Goal: Task Accomplishment & Management: Complete application form

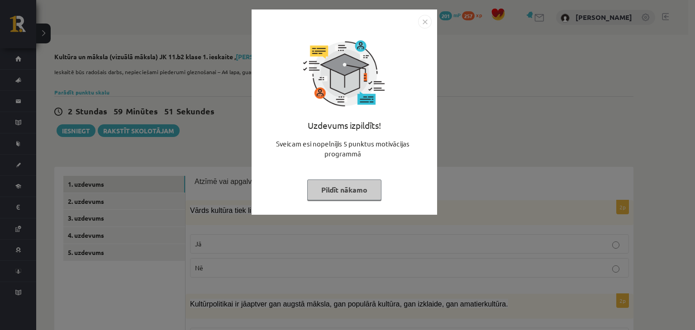
click at [423, 25] on img "Close" at bounding box center [425, 22] width 14 height 14
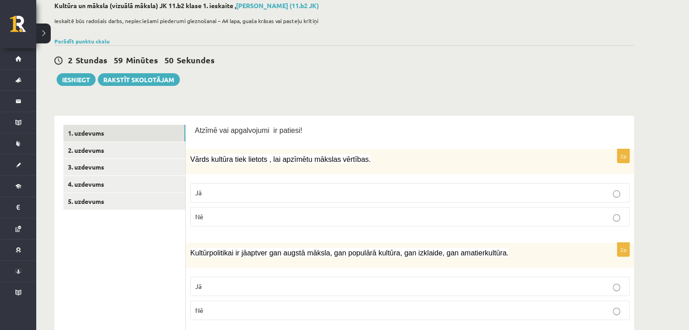
scroll to position [91, 0]
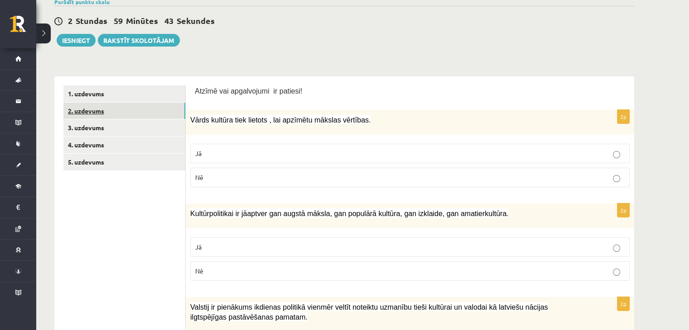
click at [131, 110] on link "2. uzdevums" at bounding box center [124, 111] width 122 height 17
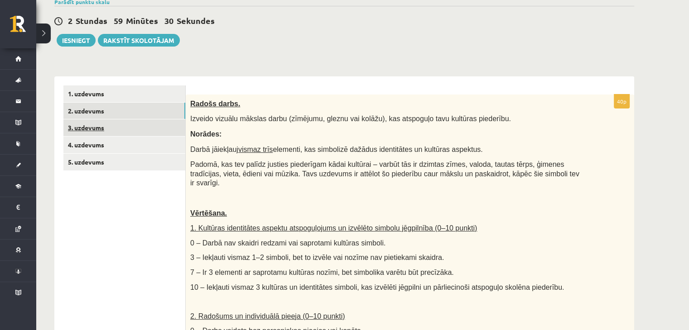
click at [89, 126] on link "3. uzdevums" at bounding box center [124, 128] width 122 height 17
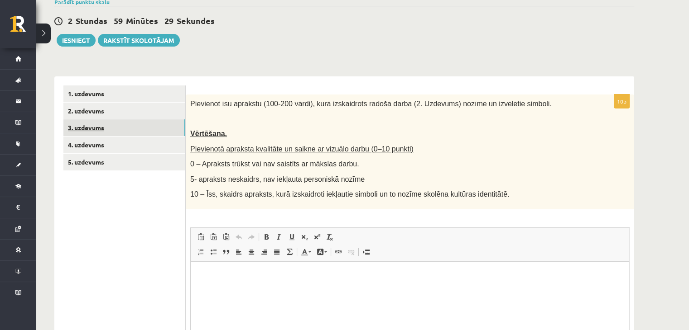
scroll to position [0, 0]
click at [92, 92] on link "1. uzdevums" at bounding box center [124, 94] width 122 height 17
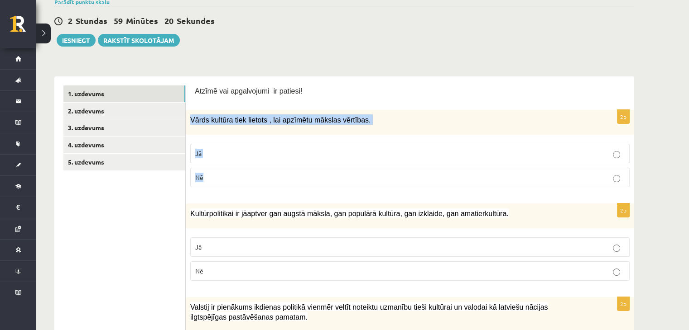
drag, startPoint x: 190, startPoint y: 116, endPoint x: 310, endPoint y: 167, distance: 130.4
click at [310, 167] on div "2p Vārds kultūra tiek lietots , lai apzīmētu mākslas vērtības. Jā Nē" at bounding box center [410, 152] width 448 height 85
copy div "Vārds kultūra tiek lietots , lai apzīmētu mākslas vērtības. Jā Nē"
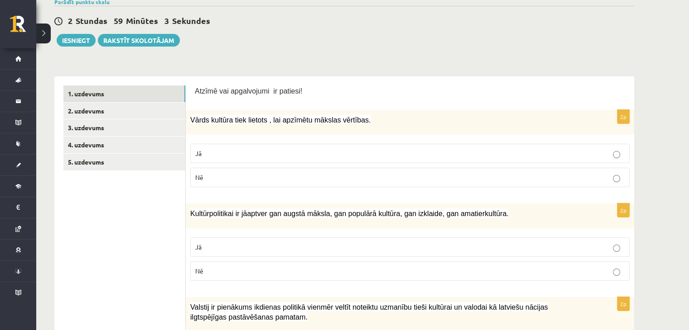
click at [261, 176] on p "Nē" at bounding box center [409, 178] width 429 height 10
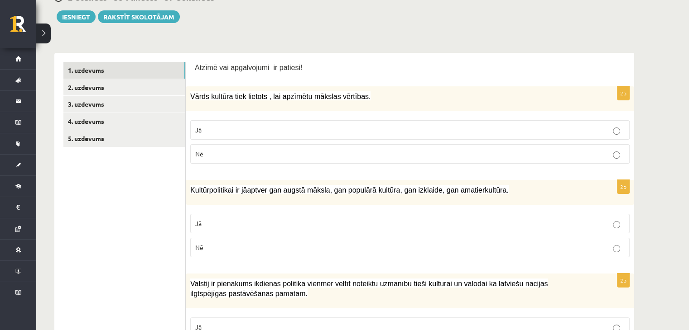
scroll to position [136, 0]
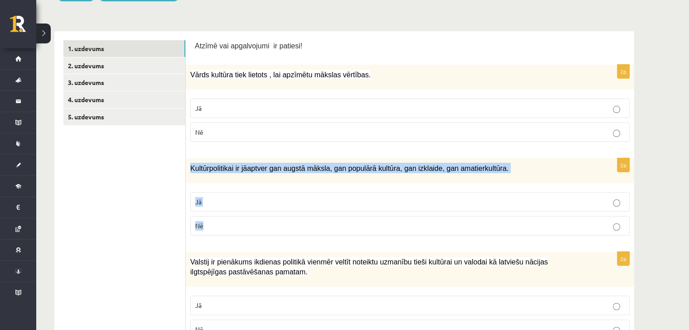
drag, startPoint x: 197, startPoint y: 171, endPoint x: 237, endPoint y: 212, distance: 57.6
click at [237, 212] on div "2p Kultūrpolitikai ir jāaptver gan augstā māksla, gan populārā kultūra, gan izk…" at bounding box center [410, 200] width 448 height 85
copy div "Kultūrpolitikai ir jāaptver gan augstā māksla, gan populārā kultūra, gan izklai…"
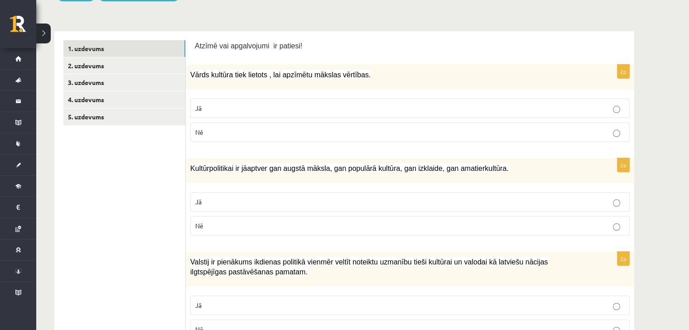
click at [232, 210] on label "Jā" at bounding box center [409, 201] width 439 height 19
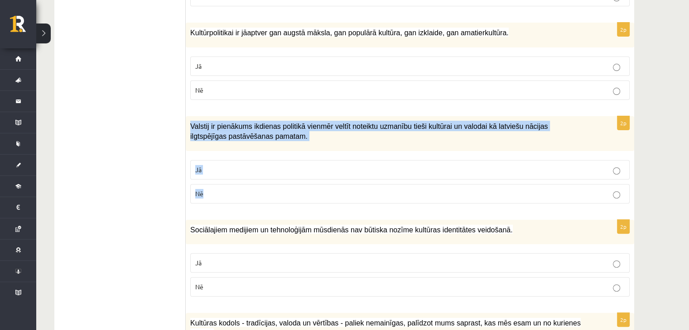
drag, startPoint x: 186, startPoint y: 126, endPoint x: 245, endPoint y: 186, distance: 84.5
click at [245, 186] on div "2p Valstij ir pienākums ikdienas politikā vienmēr veltīt noteiktu uzmanību tieš…" at bounding box center [410, 163] width 448 height 95
copy div "Valstij ir pienākums ikdienas politikā vienmēr veltīt noteiktu uzmanību tieši k…"
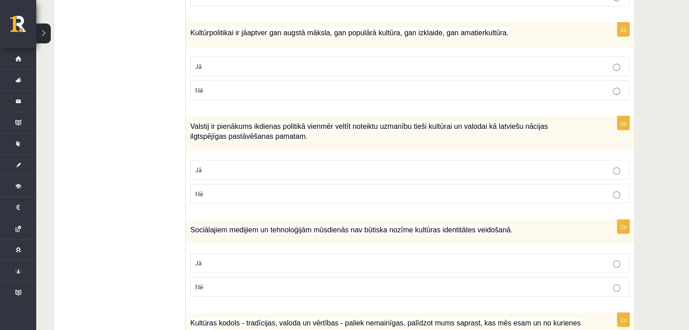
click at [252, 171] on p "Jā" at bounding box center [409, 170] width 429 height 10
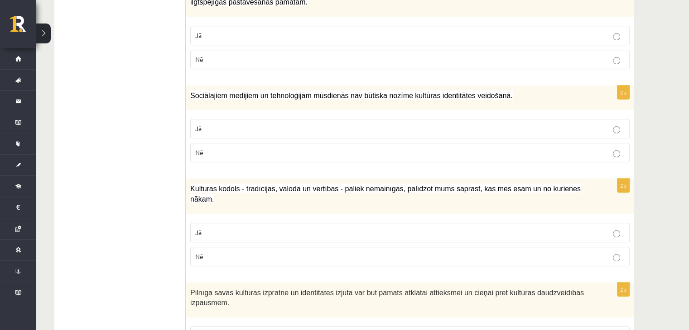
scroll to position [407, 0]
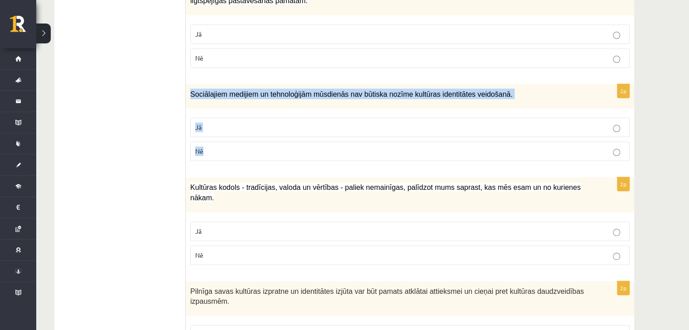
drag, startPoint x: 189, startPoint y: 90, endPoint x: 253, endPoint y: 144, distance: 83.8
click at [253, 144] on div "2p Sociālajiem medijiem un tehnoloģijām mūsdienās nav būtiska nozīme kultūras i…" at bounding box center [410, 126] width 448 height 85
copy div "Sociālajiem medijiem un tehnoloģijām mūsdienās nav būtiska nozīme kultūras iden…"
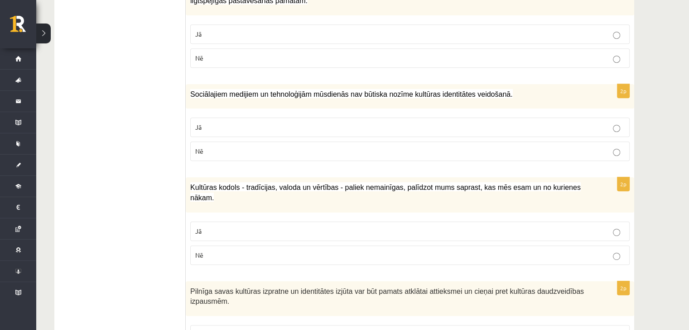
click at [330, 148] on p "Nē" at bounding box center [409, 152] width 429 height 10
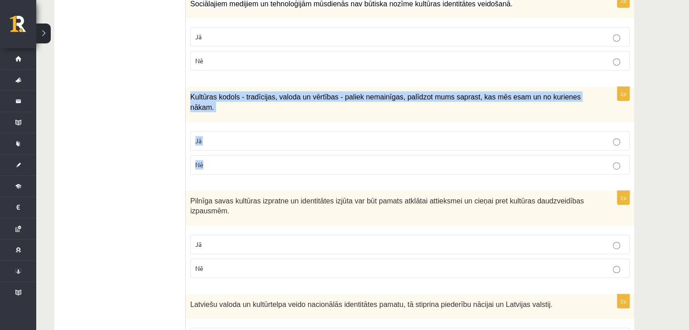
drag, startPoint x: 188, startPoint y: 96, endPoint x: 285, endPoint y: 149, distance: 110.2
click at [285, 149] on div "2p Kultūras kodols - tradīcijas, valoda un vērtības - paliek nemainīgas, palīdz…" at bounding box center [410, 134] width 448 height 95
copy div "Kultūras kodols - tradīcijas, valoda un vērtības - paliek nemainīgas, palīdzot …"
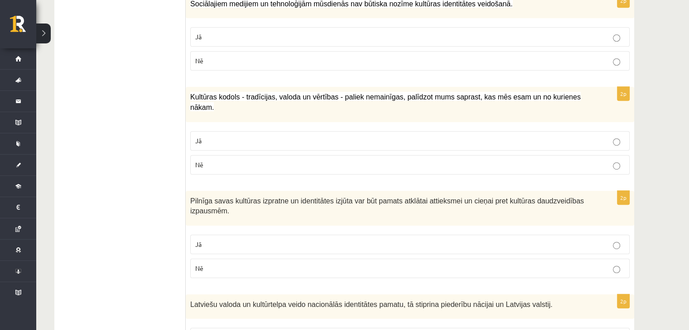
click at [252, 136] on p "Jā" at bounding box center [409, 141] width 429 height 10
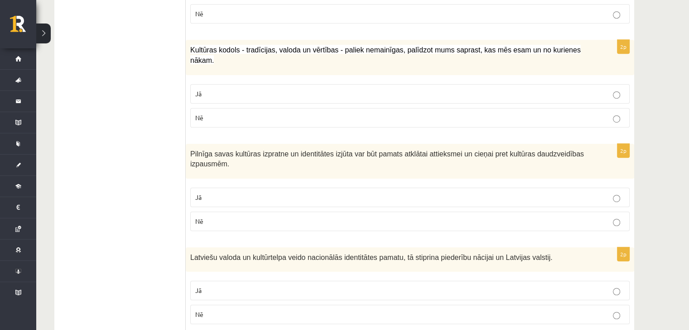
scroll to position [634, 0]
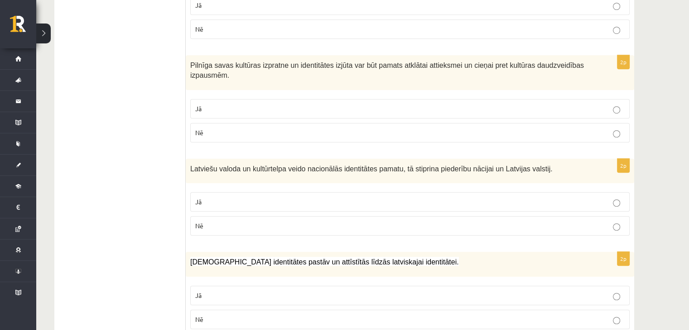
drag, startPoint x: 185, startPoint y: 48, endPoint x: 266, endPoint y: 138, distance: 121.5
click at [266, 138] on div "**********" at bounding box center [343, 272] width 579 height 1478
click at [164, 58] on ul "1. uzdevums 2. uzdevums 3. uzdevums 4. uzdevums 5. uzdevums" at bounding box center [124, 271] width 122 height 1459
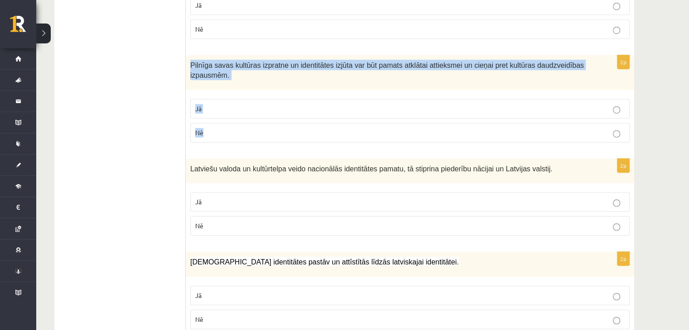
drag, startPoint x: 192, startPoint y: 52, endPoint x: 230, endPoint y: 112, distance: 71.2
click at [230, 112] on div "2p Pilnīga savas kultūras izpratne un identitātes izjūta var būt pamats atklāta…" at bounding box center [410, 102] width 448 height 95
copy div "Pilnīga savas kultūras izpratne un identitātes izjūta var būt pamats atklātai a…"
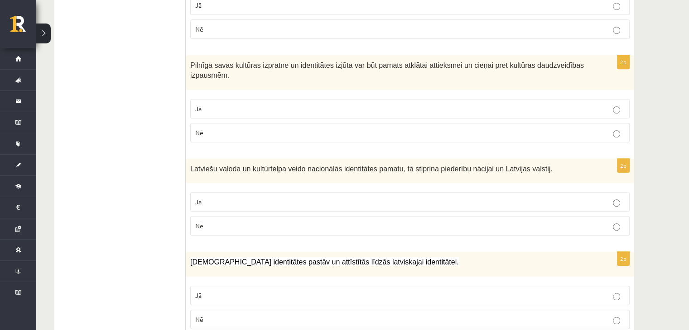
click at [76, 153] on ul "1. uzdevums 2. uzdevums 3. uzdevums 4. uzdevums 5. uzdevums" at bounding box center [124, 271] width 122 height 1459
click at [246, 102] on label "Jā" at bounding box center [409, 108] width 439 height 19
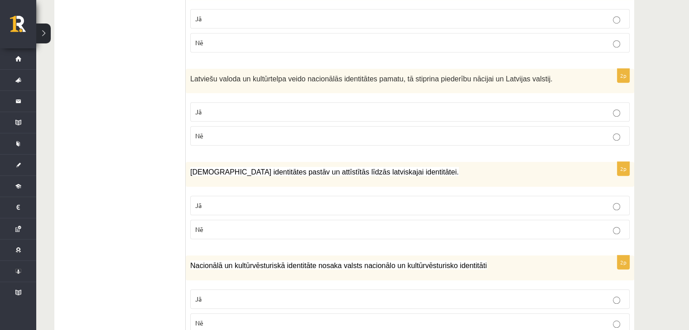
scroll to position [724, 0]
drag, startPoint x: 185, startPoint y: 63, endPoint x: 242, endPoint y: 105, distance: 71.2
click at [242, 105] on div "**********" at bounding box center [343, 182] width 579 height 1478
click at [191, 68] on div "Latviešu valoda un kultūrtelpa veido nacionālās identitātes pamatu, tā stiprina…" at bounding box center [410, 80] width 448 height 25
drag, startPoint x: 185, startPoint y: 63, endPoint x: 220, endPoint y: 77, distance: 38.0
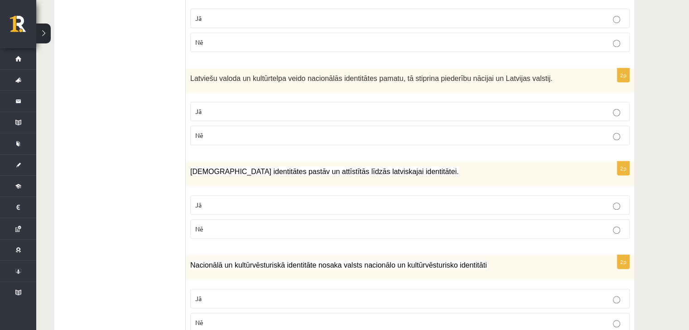
click at [221, 78] on div "**********" at bounding box center [343, 182] width 579 height 1478
click at [190, 68] on div "Latviešu valoda un kultūrtelpa veido nacionālās identitātes pamatu, tā stiprina…" at bounding box center [410, 80] width 448 height 25
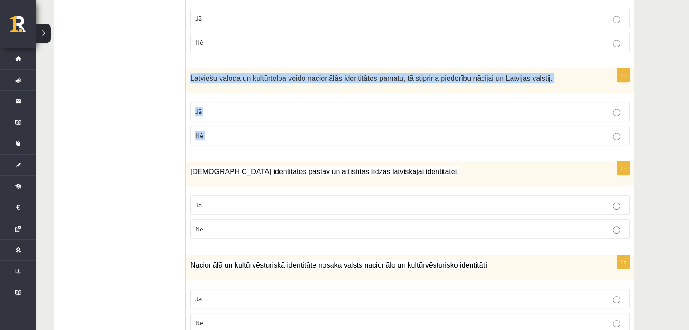
drag, startPoint x: 190, startPoint y: 64, endPoint x: 258, endPoint y: 109, distance: 81.7
click at [258, 109] on div "2p Latviešu valoda un kultūrtelpa veido nacionālās identitātes pamatu, tā stipr…" at bounding box center [410, 110] width 448 height 85
click at [106, 157] on ul "1. uzdevums 2. uzdevums 3. uzdevums 4. uzdevums 5. uzdevums" at bounding box center [124, 181] width 122 height 1459
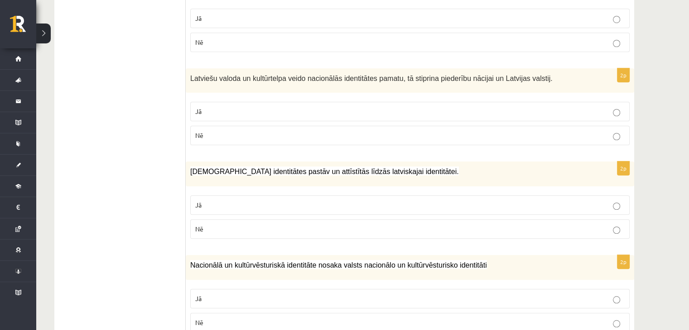
click at [230, 107] on p "Jā" at bounding box center [409, 112] width 429 height 10
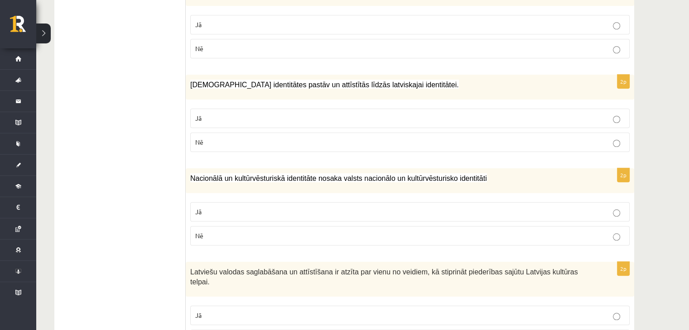
scroll to position [815, 0]
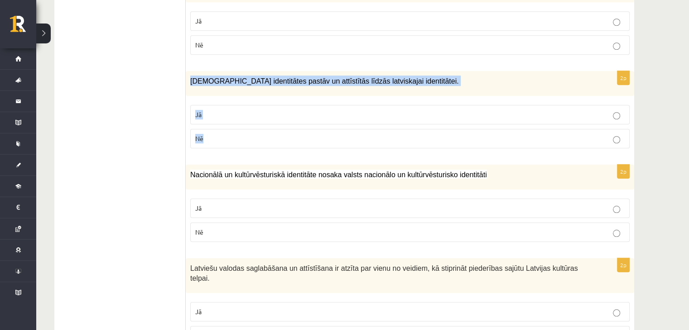
drag, startPoint x: 192, startPoint y: 73, endPoint x: 253, endPoint y: 115, distance: 74.3
click at [253, 115] on div "2p Mazākumtautību identitātes pastāv un attīstītās līdzās latviskajai identitāt…" at bounding box center [410, 113] width 448 height 85
copy div "[DEMOGRAPHIC_DATA] identitātes pastāv un attīstītās līdzās latviskajai identitā…"
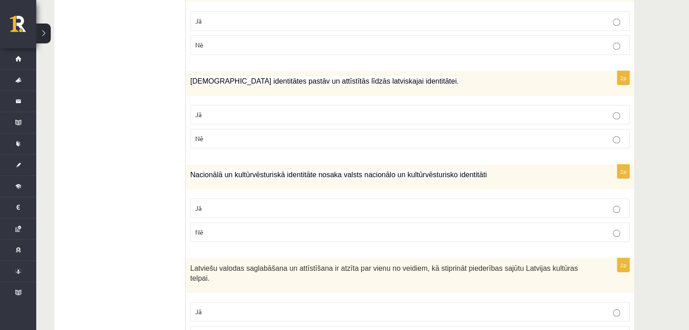
click at [99, 212] on ul "1. uzdevums 2. uzdevums 3. uzdevums 4. uzdevums 5. uzdevums" at bounding box center [124, 90] width 122 height 1459
click at [281, 110] on p "Jā" at bounding box center [409, 115] width 429 height 10
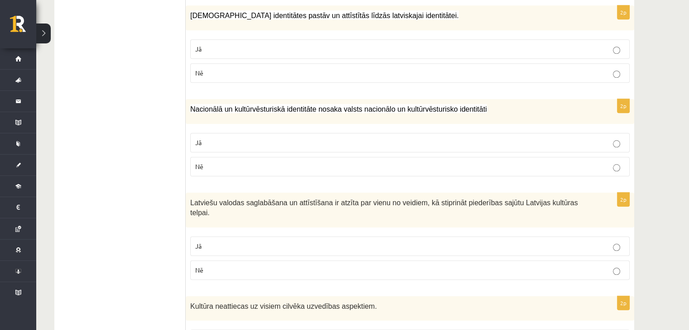
scroll to position [905, 0]
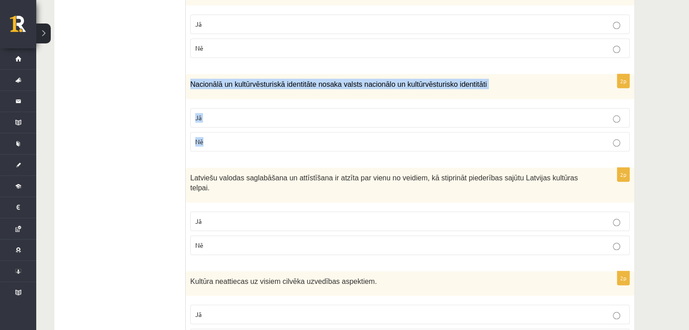
drag, startPoint x: 189, startPoint y: 68, endPoint x: 235, endPoint y: 120, distance: 69.6
click at [235, 120] on div "2p Nacionālā un kultūrvēsturiskā identitāte nosaka valsts nacionālo un kultūrvē…" at bounding box center [410, 116] width 448 height 85
copy div "Nacionālā un kultūrvēsturiskā identitāte nosaka valsts nacionālo un kultūrvēstu…"
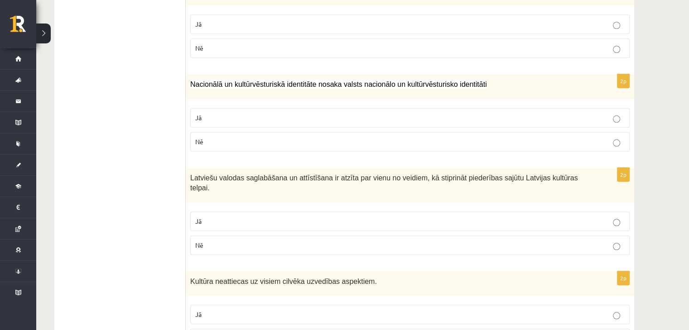
click at [117, 173] on ul "1. uzdevums 2. uzdevums 3. uzdevums 4. uzdevums 5. uzdevums" at bounding box center [124, 0] width 122 height 1459
click at [346, 113] on p "Jā" at bounding box center [409, 118] width 429 height 10
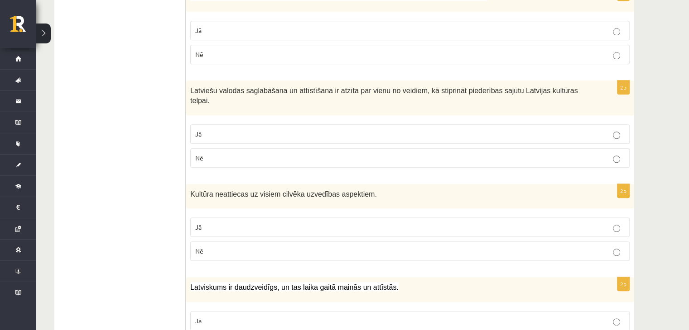
scroll to position [996, 0]
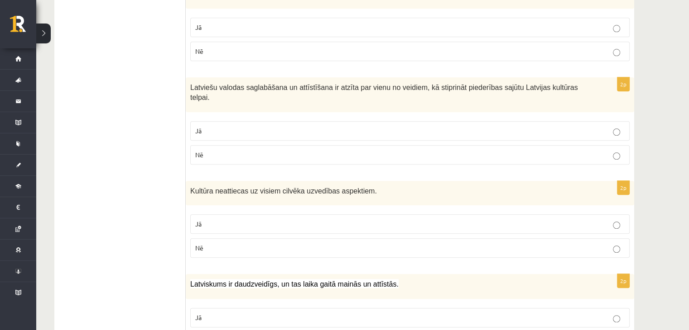
drag, startPoint x: 184, startPoint y: 72, endPoint x: 231, endPoint y: 103, distance: 55.6
click at [186, 77] on div "Latviešu valodas saglabāšana un attīstīšana ir atzīta par vienu no veidiem, kā …" at bounding box center [410, 94] width 448 height 35
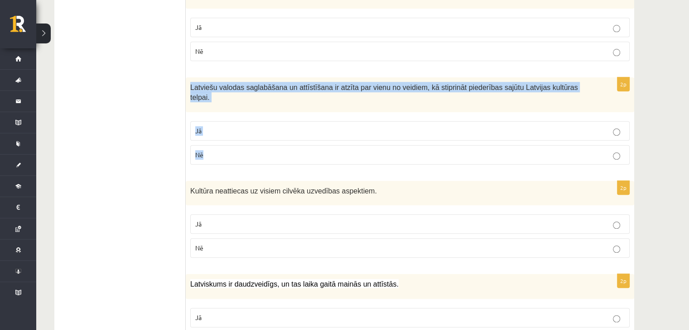
drag, startPoint x: 187, startPoint y: 72, endPoint x: 226, endPoint y: 127, distance: 67.5
click at [226, 127] on div "2p Latviešu valodas saglabāšana un attīstīšana ir atzīta par vienu no veidiem, …" at bounding box center [410, 124] width 448 height 95
copy div "Latviešu valodas saglabāšana un attīstīšana ir atzīta par vienu no veidiem, kā …"
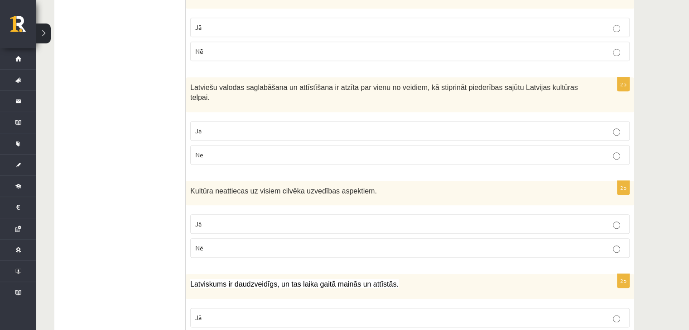
click at [250, 121] on label "Jā" at bounding box center [409, 130] width 439 height 19
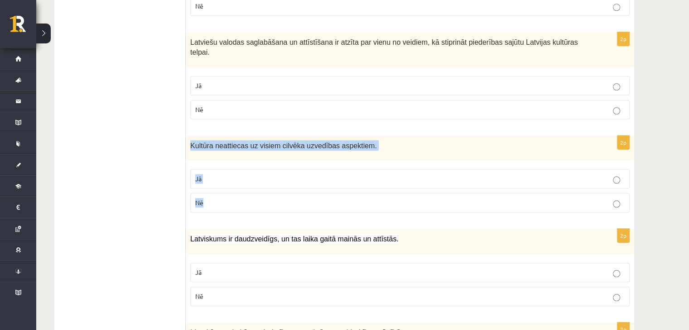
drag, startPoint x: 186, startPoint y: 120, endPoint x: 246, endPoint y: 167, distance: 76.2
click at [246, 167] on div "2p Kultūra neattiecas uz visiem cilvēka uzvedības aspektiem. Jā Nē" at bounding box center [410, 178] width 448 height 85
copy div "Kultūra neattiecas uz visiem cilvēka uzvedības aspektiem. Jā Nē"
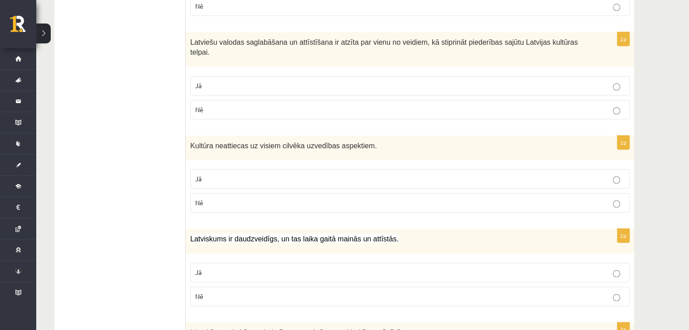
click at [333, 198] on p "Nē" at bounding box center [409, 203] width 429 height 10
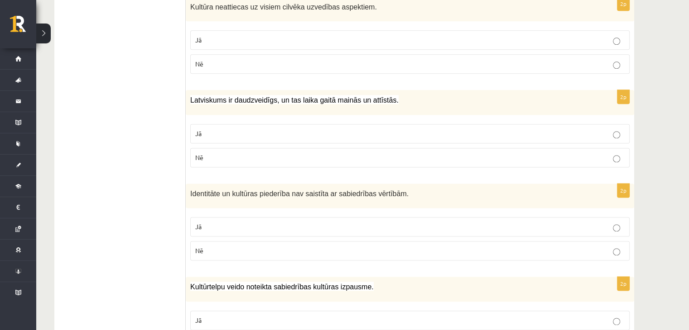
scroll to position [1177, 0]
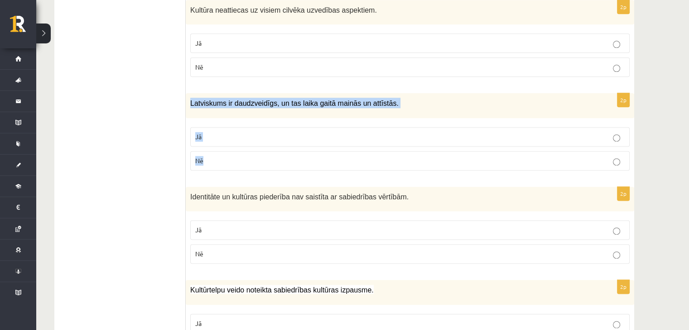
drag, startPoint x: 188, startPoint y: 78, endPoint x: 276, endPoint y: 129, distance: 101.6
click at [276, 129] on div "2p Latviskums ir daudzveidīgs, un tas laika gaitā mainās un attīstās. Jā Nē" at bounding box center [410, 135] width 448 height 85
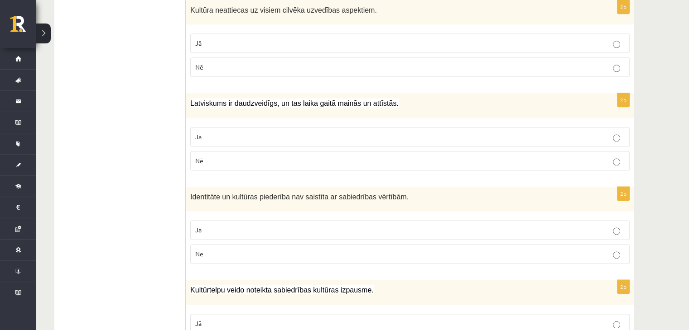
click at [280, 132] on p "Jā" at bounding box center [409, 137] width 429 height 10
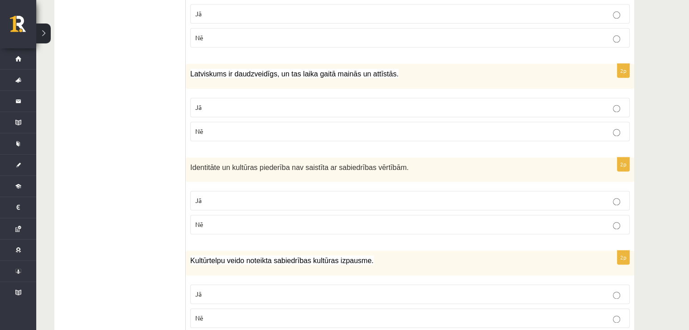
scroll to position [1222, 0]
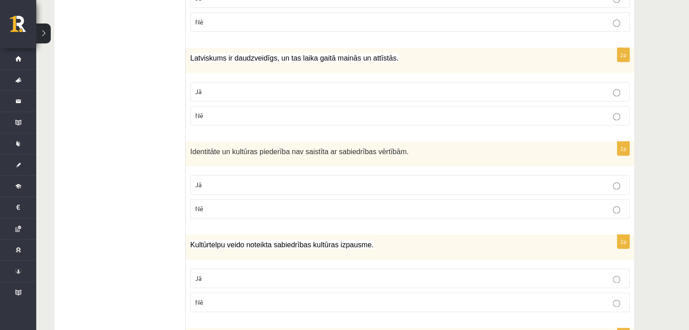
drag, startPoint x: 192, startPoint y: 128, endPoint x: 272, endPoint y: 139, distance: 80.0
click at [270, 142] on div "Identitāte un kultūras piederība nav saistīta ar sabiedrības vērtībām." at bounding box center [410, 154] width 448 height 25
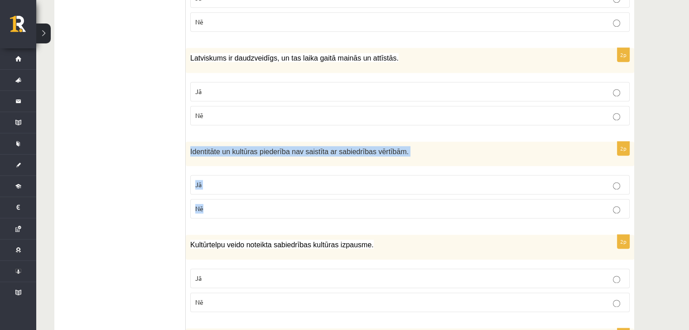
drag, startPoint x: 185, startPoint y: 123, endPoint x: 221, endPoint y: 172, distance: 60.9
click at [221, 172] on div "2p Identitāte un kultūras piederība nav saistīta ar sabiedrības vērtībām. Jā Nē" at bounding box center [410, 184] width 448 height 85
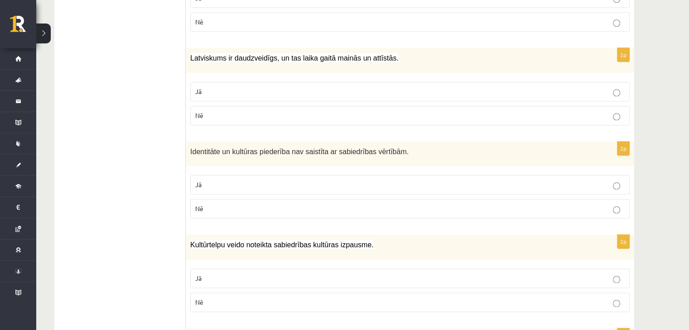
click at [390, 204] on p "Nē" at bounding box center [409, 209] width 429 height 10
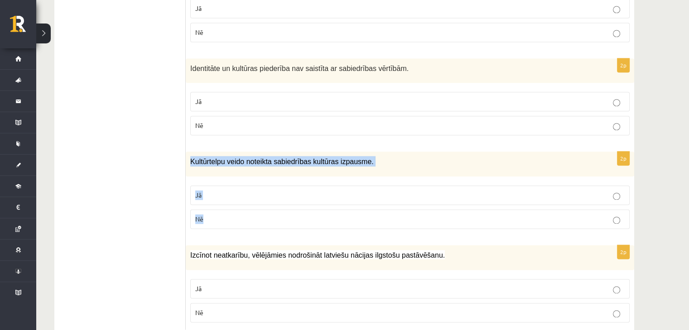
drag, startPoint x: 190, startPoint y: 137, endPoint x: 251, endPoint y: 191, distance: 81.1
click at [251, 191] on div "2p Kultūrtelpu veido noteikta sabiedrības kultūras izpausme. Jā Nē" at bounding box center [410, 194] width 448 height 85
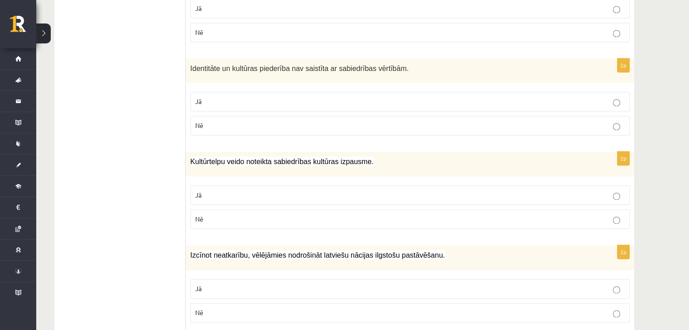
click at [570, 250] on p "Izcīnot neatkarību, vēlējāmies nodrošināt latviešu nācijas ilgstošu pastāvēšanu." at bounding box center [387, 255] width 394 height 10
click at [463, 210] on label "Nē" at bounding box center [409, 219] width 439 height 19
click at [462, 186] on label "Jā" at bounding box center [409, 195] width 439 height 19
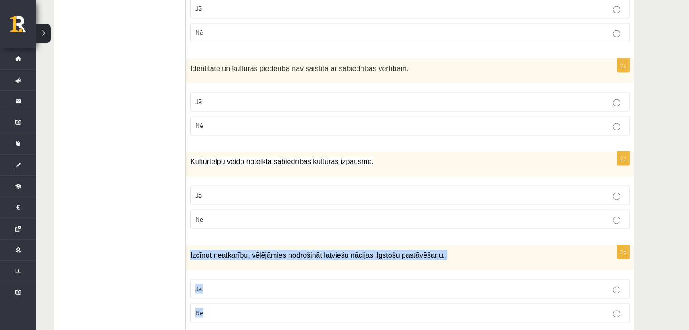
drag, startPoint x: 187, startPoint y: 228, endPoint x: 246, endPoint y: 280, distance: 77.9
click at [246, 280] on div "2p Izcīnot neatkarību, vēlējāmies nodrošināt latviešu nācijas ilgstošu pastāvēš…" at bounding box center [410, 287] width 448 height 85
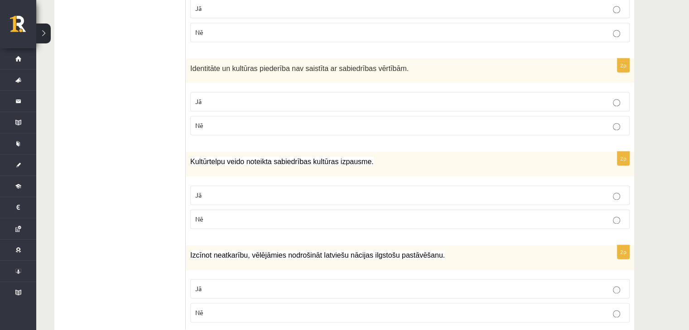
click at [217, 279] on label "Jā" at bounding box center [409, 288] width 439 height 19
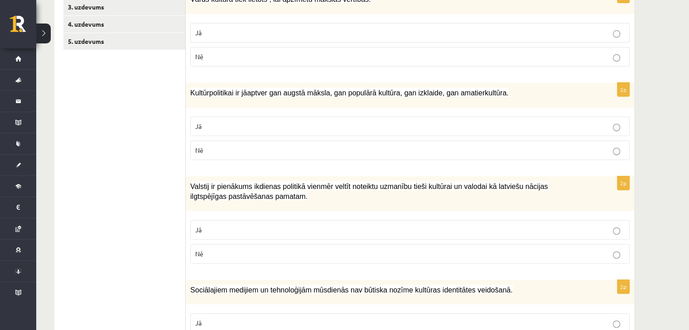
scroll to position [129, 0]
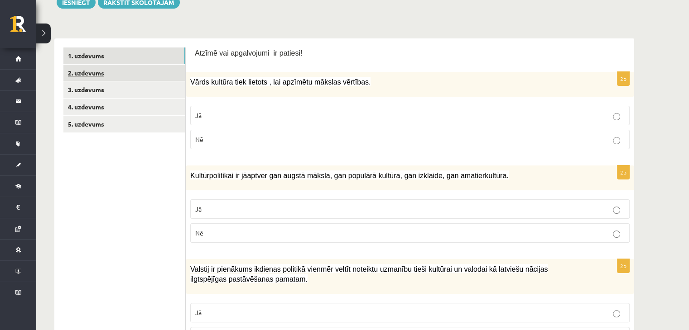
click at [110, 72] on link "2. uzdevums" at bounding box center [124, 73] width 122 height 17
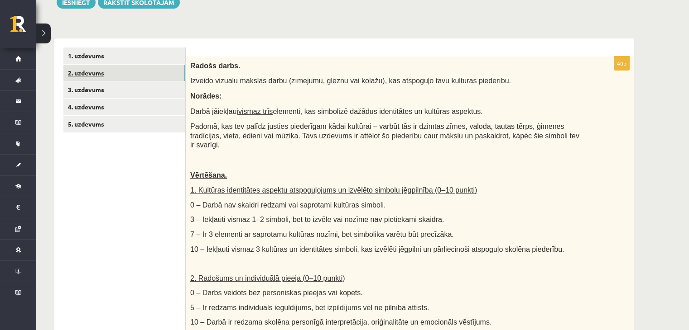
scroll to position [0, 0]
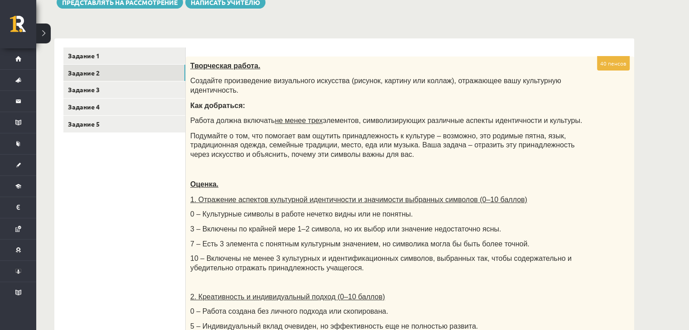
click at [420, 101] on p "Как добраться:" at bounding box center [387, 106] width 394 height 10
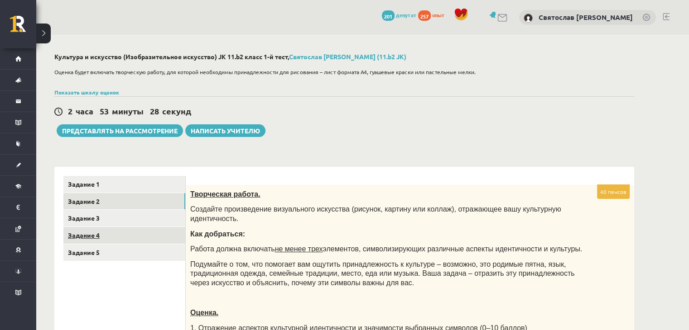
click at [78, 239] on link "Задание 4" at bounding box center [124, 235] width 122 height 17
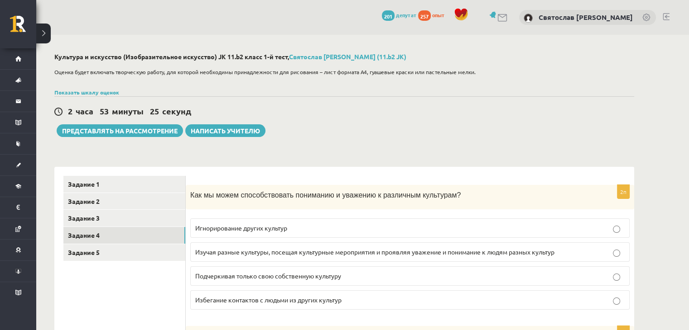
scroll to position [45, 0]
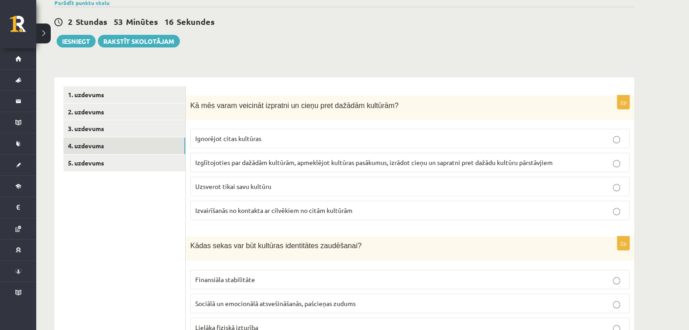
scroll to position [136, 0]
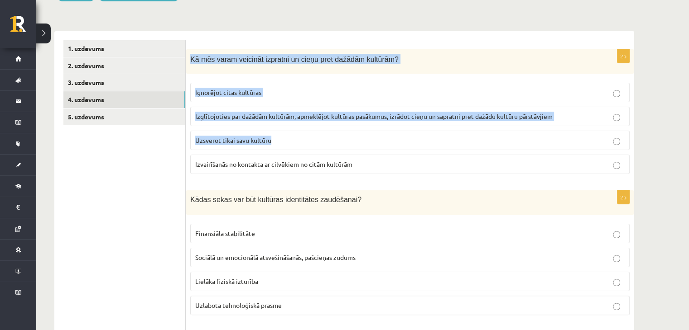
drag, startPoint x: 190, startPoint y: 61, endPoint x: 330, endPoint y: 140, distance: 160.5
click at [330, 140] on div "2p Kā mēs varam veicināt izpratni un cieņu pret dažādām kultūrām? Ignorējot cit…" at bounding box center [410, 115] width 448 height 133
click at [330, 140] on p "Uzsverot tikai savu kultūru" at bounding box center [409, 141] width 429 height 10
drag, startPoint x: 190, startPoint y: 60, endPoint x: 368, endPoint y: 172, distance: 210.7
click at [368, 172] on div "2p Kā mēs varam veicināt izpratni un cieņu pret dažādām kultūrām? Ignorējot cit…" at bounding box center [410, 115] width 448 height 133
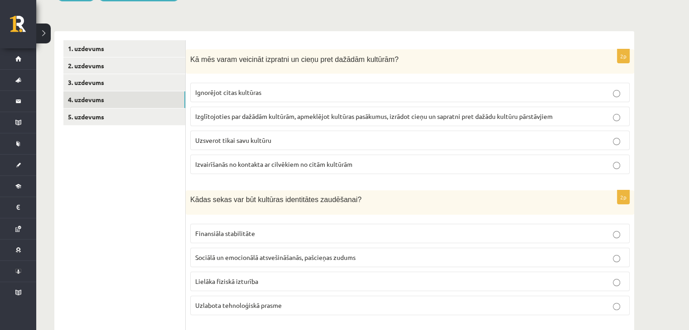
click at [248, 123] on label "Izglītojoties par dažādām kultūrām, apmeklējot kultūras pasākumus, izrādot cieņ…" at bounding box center [409, 116] width 439 height 19
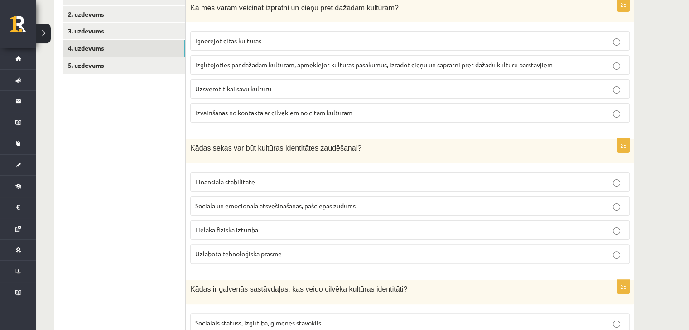
scroll to position [226, 0]
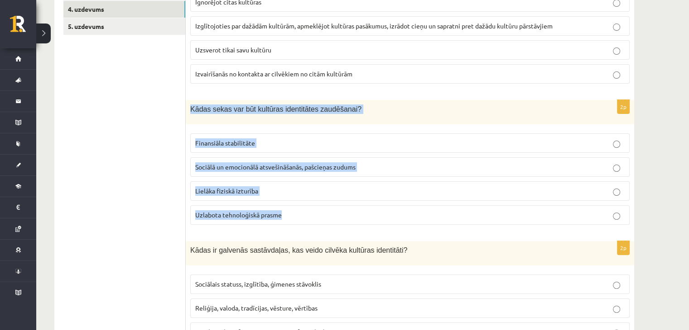
drag, startPoint x: 188, startPoint y: 120, endPoint x: 329, endPoint y: 212, distance: 168.6
click at [329, 212] on div "2p Kādas sekas var būt kultūras identitātes zaudēšanai? Finansiāla stabilitāte …" at bounding box center [410, 166] width 448 height 132
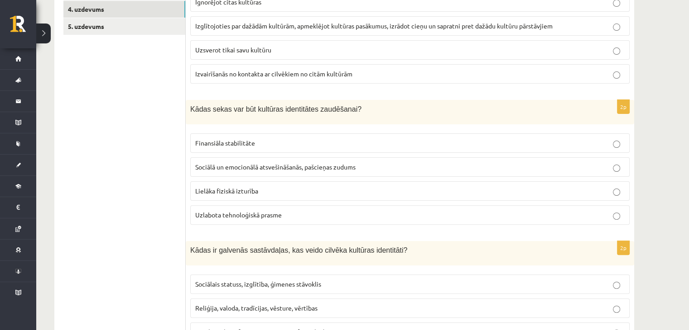
click at [216, 168] on span "Sociālā un emocionālā atsvešināšanās, pašcieņas zudums" at bounding box center [275, 167] width 160 height 8
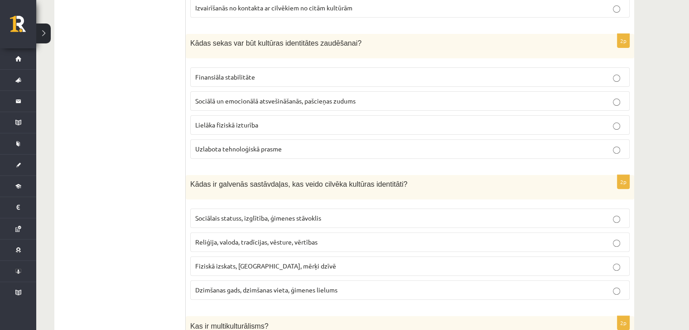
scroll to position [407, 0]
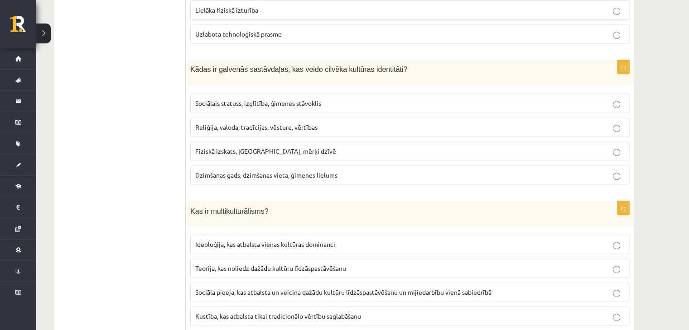
drag, startPoint x: 181, startPoint y: 71, endPoint x: 307, endPoint y: 114, distance: 133.0
click at [311, 99] on p "Sociālais statuss, izglītība, ģimenes stāvoklis" at bounding box center [409, 104] width 429 height 10
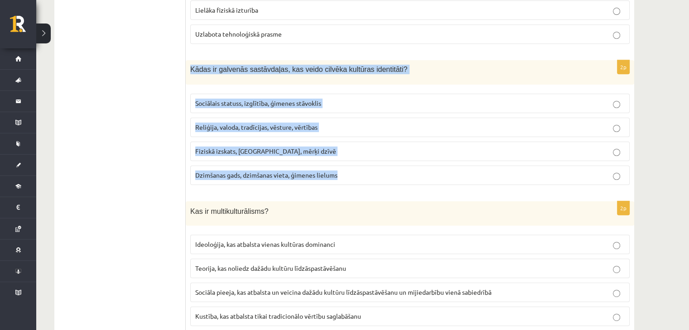
drag, startPoint x: 190, startPoint y: 68, endPoint x: 348, endPoint y: 178, distance: 192.1
click at [348, 178] on div "2p Kādas ir galvenās sastāvdaļas, kas veido cilvēka kultūras identitāti? Sociāl…" at bounding box center [410, 126] width 448 height 132
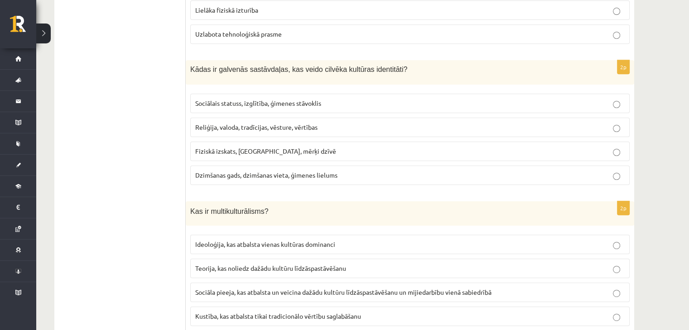
click at [223, 123] on span "Reliģija, valoda, tradīcijas, vēsture, vērtības" at bounding box center [256, 127] width 122 height 8
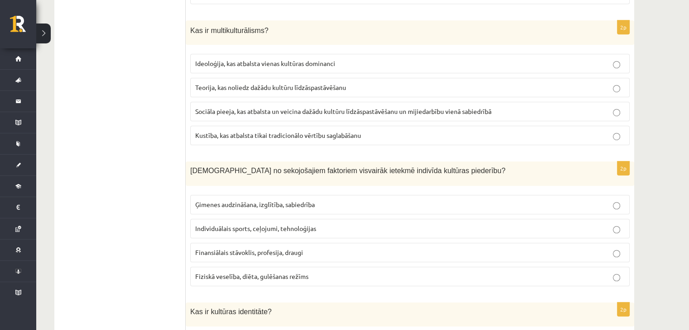
scroll to position [498, 0]
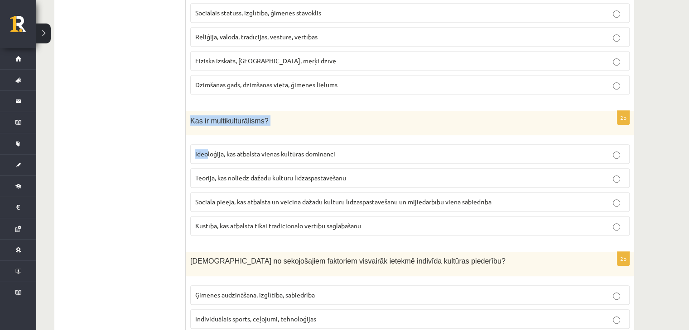
drag, startPoint x: 191, startPoint y: 116, endPoint x: 207, endPoint y: 140, distance: 28.8
click at [207, 142] on div "2p Kas ir multikulturālisms? Ideoloģija, kas atbalsta vienas kultūras dominanci…" at bounding box center [410, 177] width 448 height 133
click at [205, 136] on div "2p Kas ir multikulturālisms? Ideoloģija, kas atbalsta vienas kultūras dominanci…" at bounding box center [410, 177] width 448 height 133
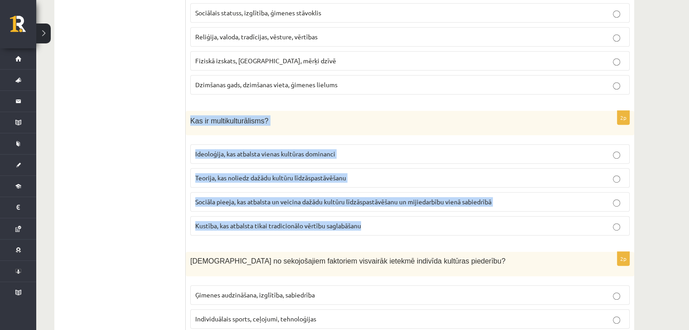
drag, startPoint x: 188, startPoint y: 118, endPoint x: 391, endPoint y: 223, distance: 228.4
click at [391, 223] on div "2p Kas ir multikulturālisms? Ideoloģija, kas atbalsta vienas kultūras dominanci…" at bounding box center [410, 177] width 448 height 133
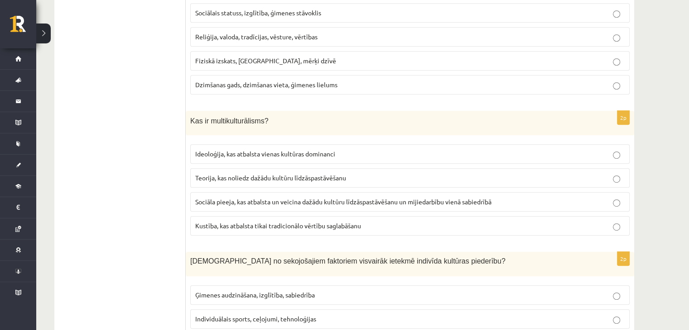
click at [275, 198] on span "Sociāla pieeja, kas atbalsta un veicina dažādu kultūru līdzāspastāvēšanu un mij…" at bounding box center [343, 202] width 296 height 8
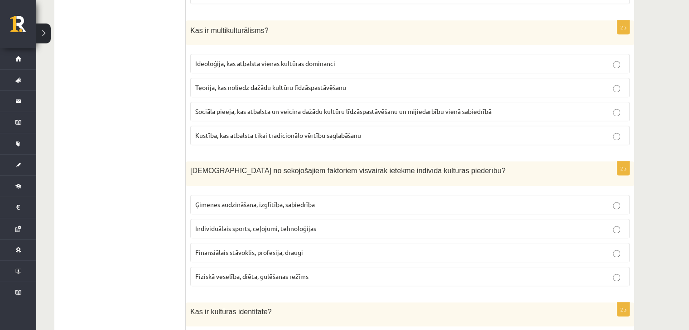
scroll to position [634, 0]
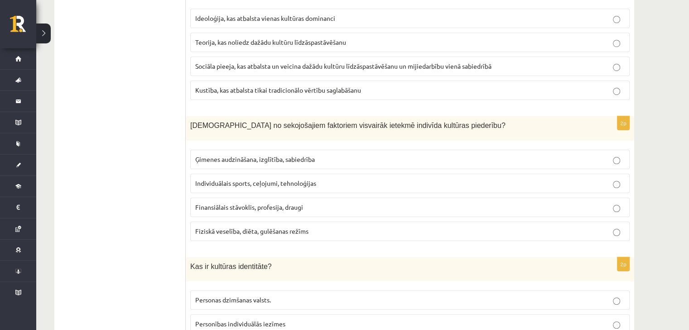
drag, startPoint x: 182, startPoint y: 123, endPoint x: 319, endPoint y: 177, distance: 147.1
click at [319, 177] on div "**********" at bounding box center [343, 248] width 579 height 1430
click at [313, 162] on label "Ģimenes audzināšana, izglītība, sabiedrība" at bounding box center [409, 159] width 439 height 19
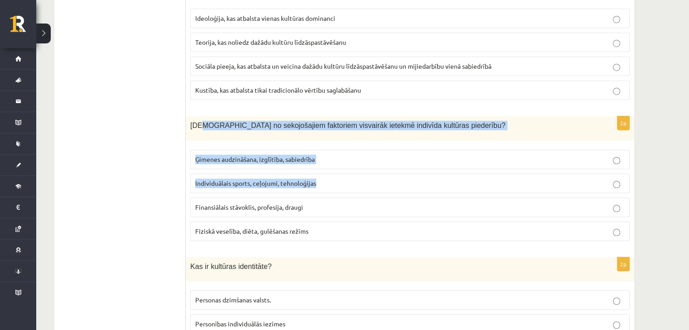
drag, startPoint x: 199, startPoint y: 125, endPoint x: 344, endPoint y: 188, distance: 157.9
click at [344, 188] on div "2p Kuri no sekojošajiem faktoriem visvairāk ietekmē indivīda kultūras piederību…" at bounding box center [410, 182] width 448 height 132
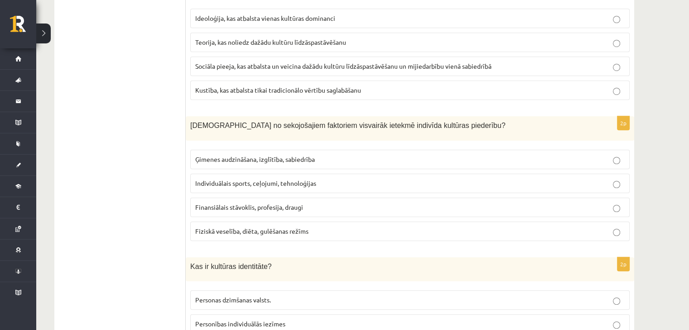
click at [185, 135] on ul "1. uzdevums 2. uzdevums 3. uzdevums 4. uzdevums 5. uzdevums" at bounding box center [124, 248] width 122 height 1412
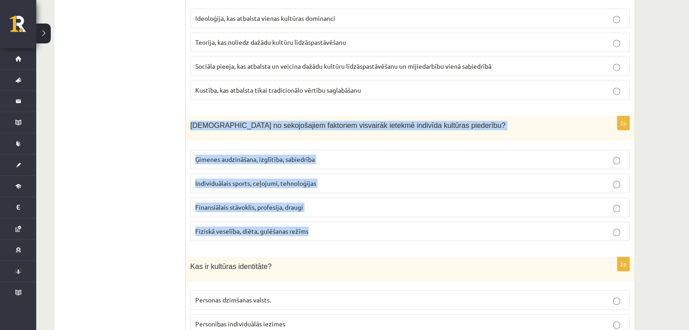
drag, startPoint x: 188, startPoint y: 120, endPoint x: 344, endPoint y: 237, distance: 194.3
click at [344, 237] on div "2p Kuri no sekojošajiem faktoriem visvairāk ietekmē indivīda kultūras piederību…" at bounding box center [410, 182] width 448 height 132
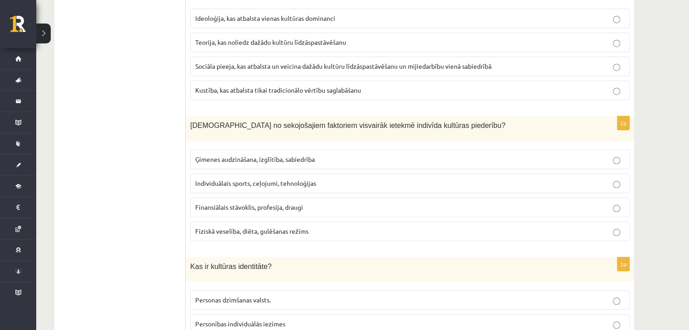
click at [115, 215] on ul "1. uzdevums 2. uzdevums 3. uzdevums 4. uzdevums 5. uzdevums" at bounding box center [124, 248] width 122 height 1412
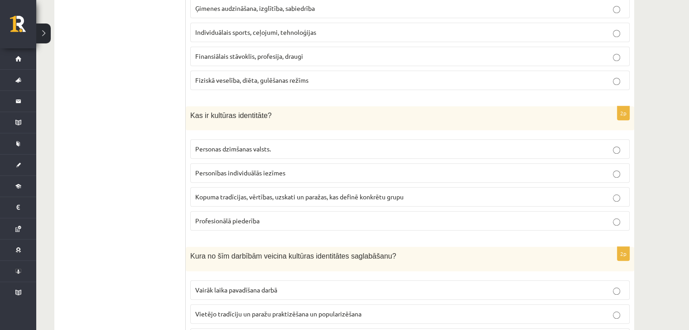
scroll to position [724, 0]
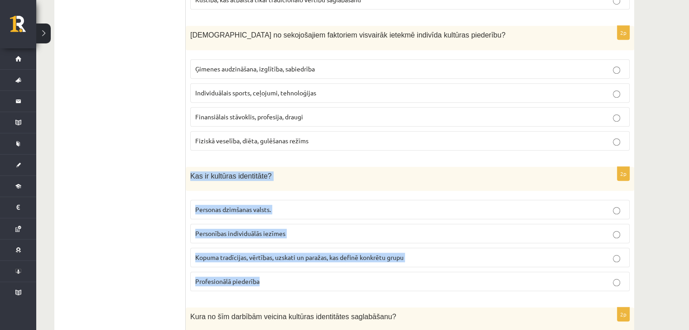
drag, startPoint x: 187, startPoint y: 166, endPoint x: 309, endPoint y: 276, distance: 164.1
click at [309, 276] on div "2p Kas ir kultūras identitāte? Personas dzimšanas valsts. Personības individuāl…" at bounding box center [410, 233] width 448 height 132
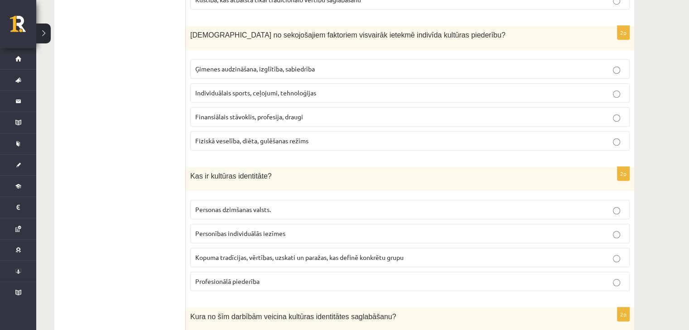
click at [126, 193] on ul "1. uzdevums 2. uzdevums 3. uzdevums 4. uzdevums 5. uzdevums" at bounding box center [124, 158] width 122 height 1412
click at [247, 253] on span "Kopuma tradīcijas, vērtības, uzskati un paražas, kas definē konkrētu grupu" at bounding box center [299, 257] width 208 height 8
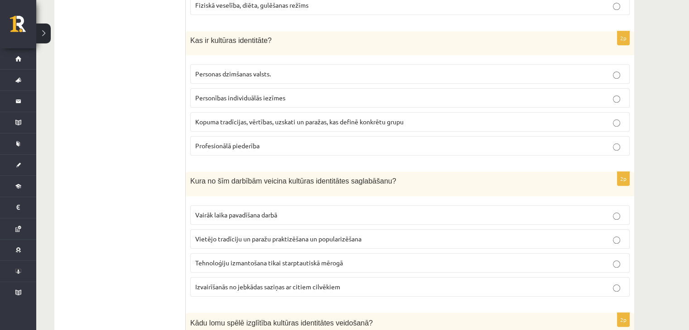
scroll to position [905, 0]
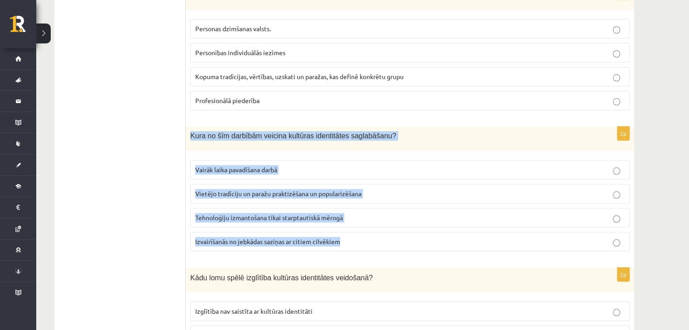
drag, startPoint x: 191, startPoint y: 131, endPoint x: 351, endPoint y: 229, distance: 187.7
click at [352, 230] on div "2p Kura no šīm darbībām veicina kultūras identitātes saglabāšanu? Vairāk laika …" at bounding box center [410, 193] width 448 height 132
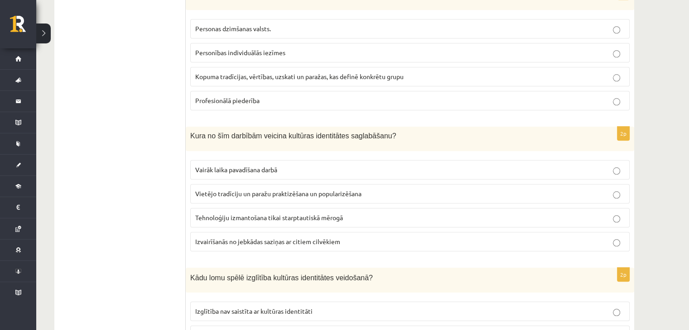
click at [262, 201] on fieldset "Vairāk laika pavadīšana darbā Vietējo tradīciju un paražu praktizēšana un popul…" at bounding box center [409, 205] width 439 height 99
click at [260, 194] on p "Vietējo tradīciju un paražu praktizēšana un popularizēšana" at bounding box center [409, 194] width 429 height 10
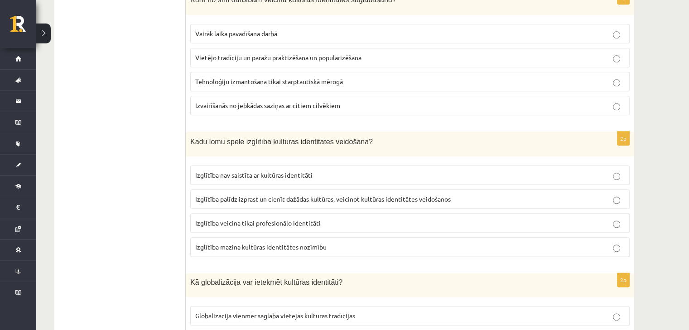
scroll to position [1041, 0]
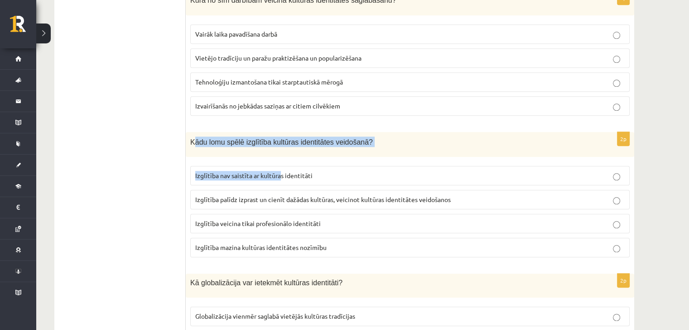
drag, startPoint x: 192, startPoint y: 135, endPoint x: 281, endPoint y: 169, distance: 94.6
click at [281, 169] on div "2p Kādu lomu spēlē izglītība kultūras identitātes veidošanā? Izglītība nav sais…" at bounding box center [410, 198] width 448 height 133
click at [193, 143] on div "Kādu lomu spēlē izglītība kultūras identitātes veidošanā?" at bounding box center [410, 144] width 448 height 25
drag, startPoint x: 181, startPoint y: 135, endPoint x: 322, endPoint y: 174, distance: 146.4
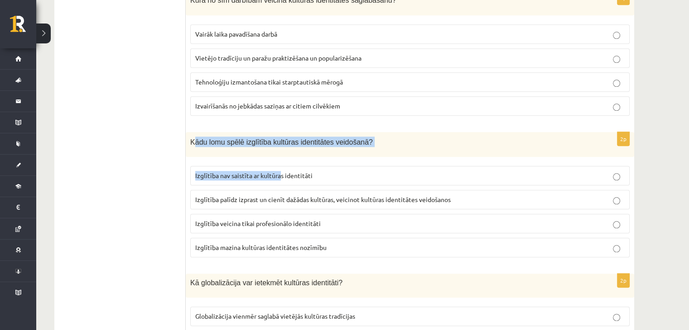
click at [320, 166] on label "Izglītība nav saistīta ar kultūras identitāti" at bounding box center [409, 175] width 439 height 19
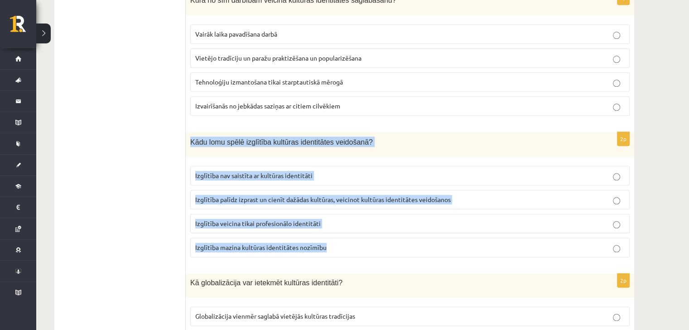
drag, startPoint x: 187, startPoint y: 137, endPoint x: 335, endPoint y: 237, distance: 178.2
click at [335, 237] on div "2p Kādu lomu spēlē izglītība kultūras identitātes veidošanā? Izglītība nav sais…" at bounding box center [410, 198] width 448 height 133
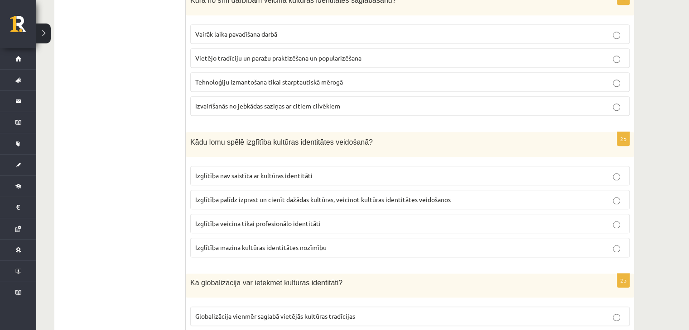
click at [226, 196] on span "Izglītība palīdz izprast un cienīt dažādas kultūras, veicinot kultūras identitā…" at bounding box center [322, 200] width 255 height 8
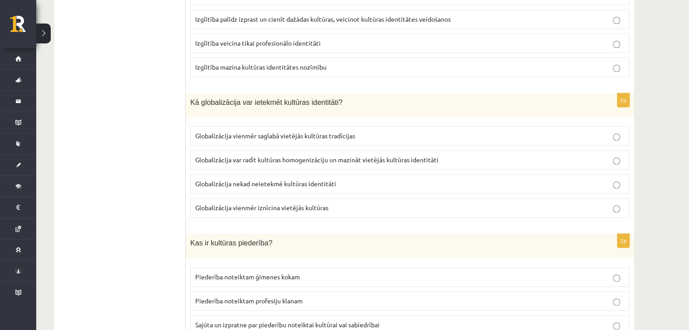
scroll to position [1222, 0]
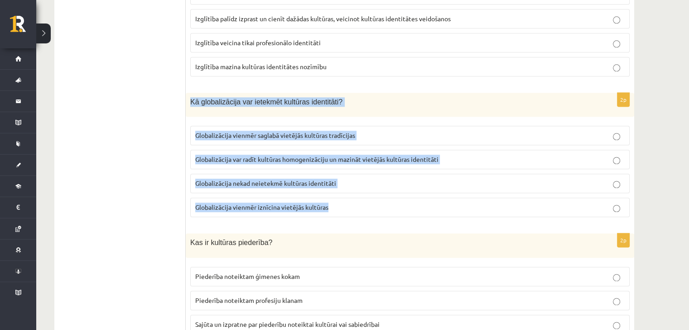
drag, startPoint x: 190, startPoint y: 95, endPoint x: 353, endPoint y: 196, distance: 192.2
click at [353, 196] on div "2p Kā globalizācija var ietekmēt kultūras identitāti? Globalizācija vienmēr sag…" at bounding box center [410, 159] width 448 height 132
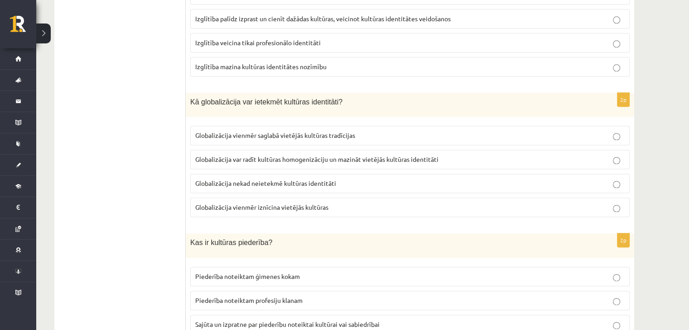
click at [210, 155] on span "Globalizācija var radīt kultūras homogenizāciju un mazināt vietējās kultūras id…" at bounding box center [316, 159] width 243 height 8
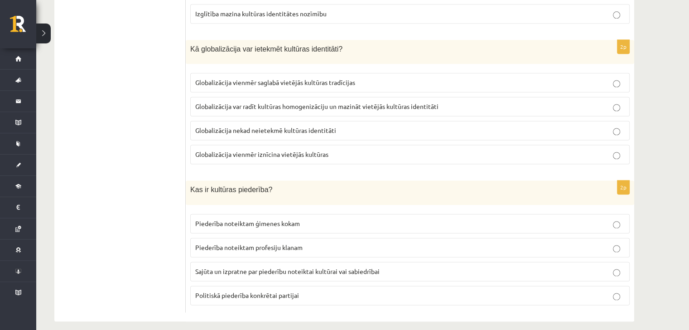
scroll to position [1277, 0]
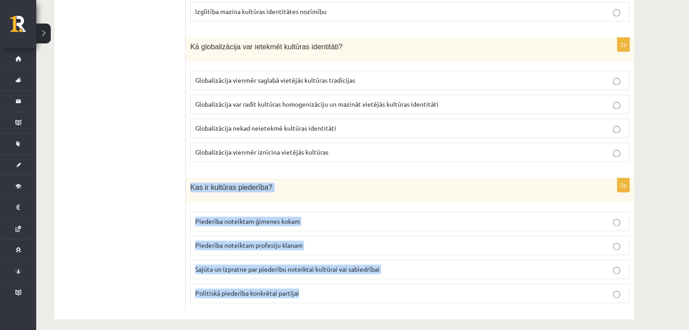
drag, startPoint x: 191, startPoint y: 182, endPoint x: 337, endPoint y: 277, distance: 174.6
click at [337, 277] on div "2p Kas ir kultūras piederība? Piederība noteiktam ģimenes kokam Piederība notei…" at bounding box center [410, 244] width 448 height 132
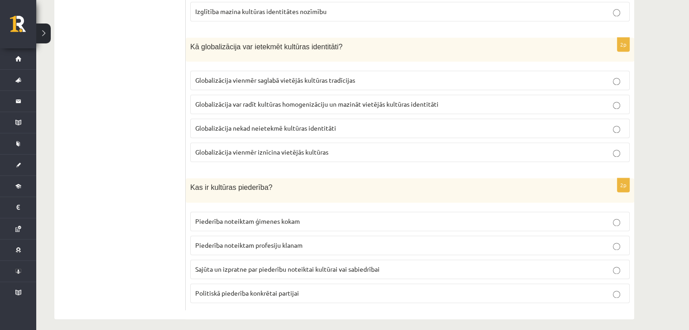
click at [253, 265] on span "Sajūta un izpratne par piederību noteiktai kultūrai vai sabiedrībai" at bounding box center [287, 269] width 184 height 8
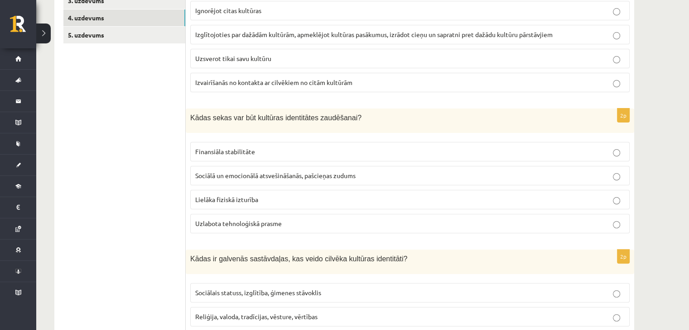
scroll to position [100, 0]
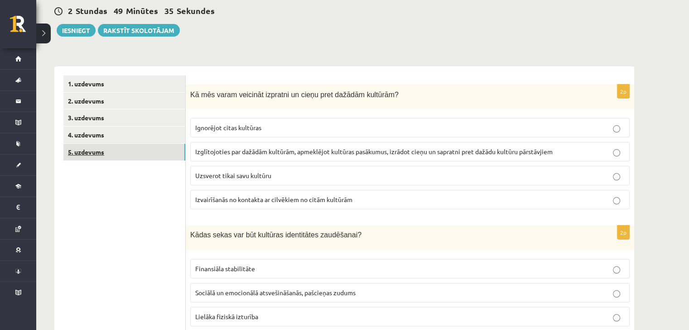
click at [154, 150] on link "5. uzdevums" at bounding box center [124, 152] width 122 height 17
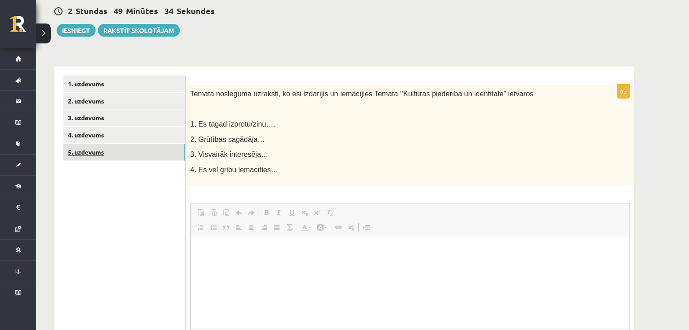
scroll to position [0, 0]
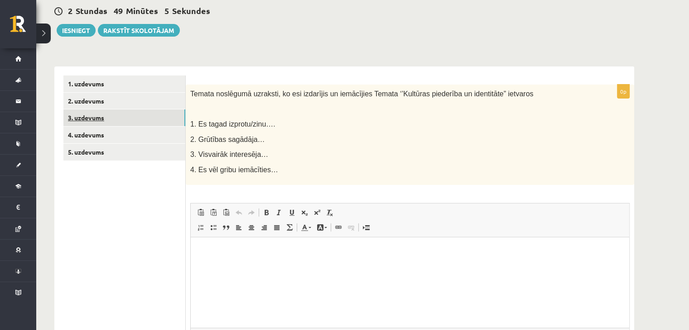
click at [98, 118] on link "3. uzdevums" at bounding box center [124, 118] width 122 height 17
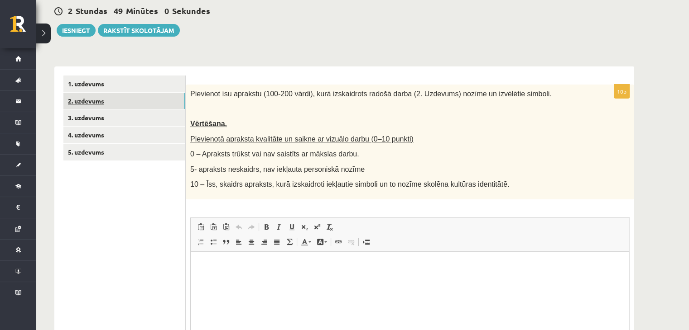
click at [93, 99] on link "2. uzdevums" at bounding box center [124, 101] width 122 height 17
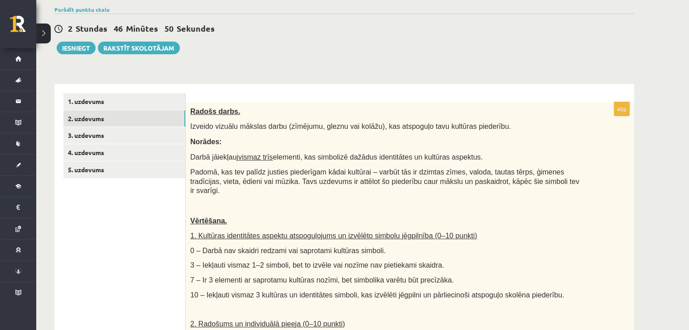
scroll to position [98, 0]
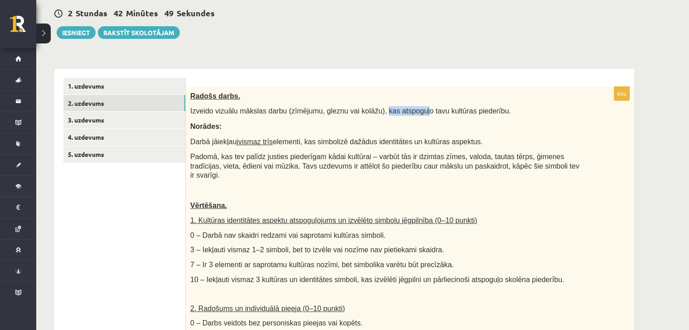
drag, startPoint x: 368, startPoint y: 109, endPoint x: 405, endPoint y: 108, distance: 36.2
click at [405, 108] on span "Izveido vizuālu mākslas darbu (zīmējumu, gleznu vai kolāžu), kas atspoguļo tavu…" at bounding box center [350, 111] width 320 height 8
drag, startPoint x: 426, startPoint y: 111, endPoint x: 477, endPoint y: 110, distance: 50.3
click at [477, 110] on span "Izveido vizuālu mākslas darbu (zīmējumu, gleznu vai kolāžu), kas atspoguļo tavu…" at bounding box center [350, 111] width 320 height 8
drag, startPoint x: 424, startPoint y: 110, endPoint x: 478, endPoint y: 109, distance: 53.4
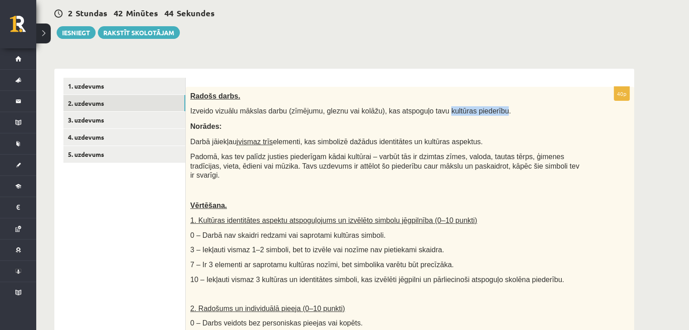
click at [478, 109] on span "Izveido vizuālu mākslas darbu (zīmējumu, gleznu vai kolāžu), kas atspoguļo tavu…" at bounding box center [350, 111] width 320 height 8
click at [562, 133] on div "Radošs darbs. Izveido vizuālu mākslas darbu (zīmējumu, gleznu vai kolāžu), kas …" at bounding box center [410, 301] width 448 height 428
click at [561, 201] on p "Vērtēšana." at bounding box center [387, 206] width 394 height 10
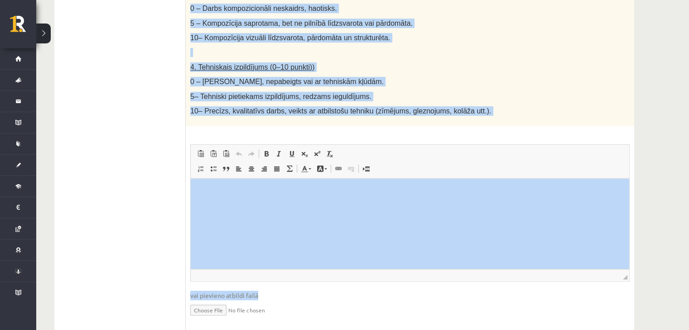
scroll to position [506, 0]
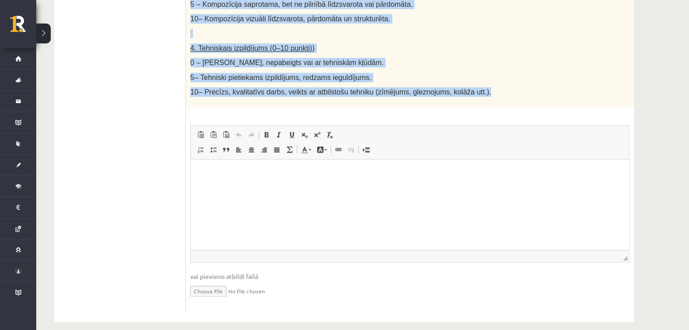
drag, startPoint x: 190, startPoint y: 36, endPoint x: 464, endPoint y: 80, distance: 277.7
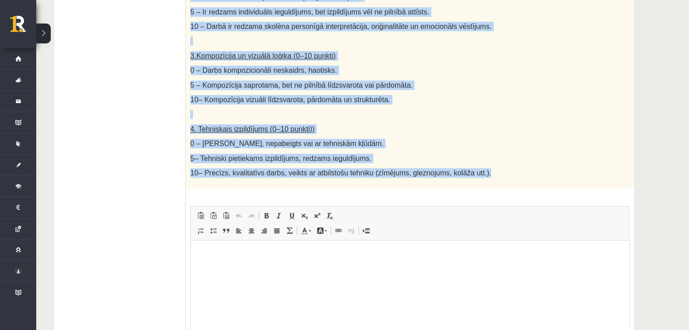
scroll to position [424, 0]
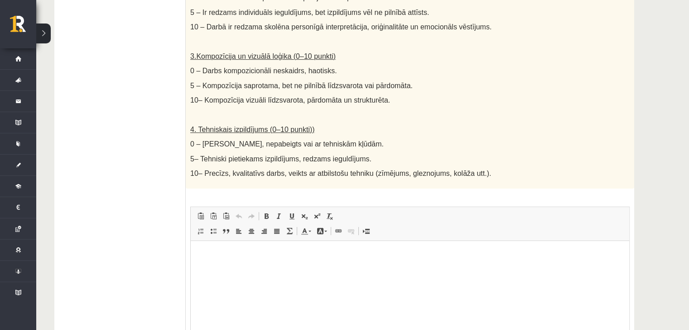
click at [175, 144] on ul "1. uzdevums 2. uzdevums 3. uzdevums 4. uzdevums 5. uzdevums" at bounding box center [124, 73] width 122 height 643
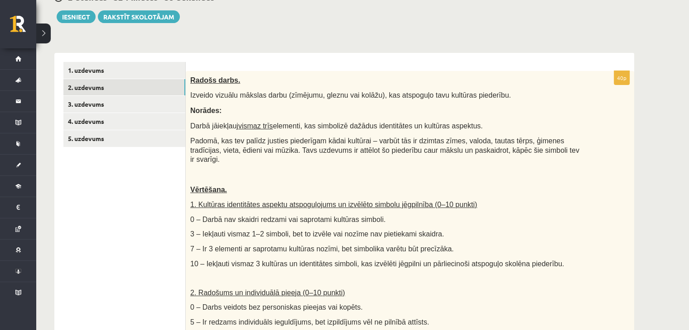
scroll to position [112, 0]
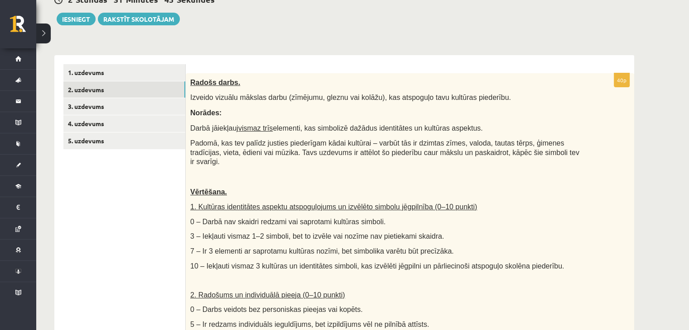
click at [535, 320] on p "5 – Ir redzams individuāls ieguldījums, bet izpildījums vēl ne pilnībā attīsts." at bounding box center [387, 325] width 394 height 10
click at [513, 291] on p "2. Radošums un individuālā pieeja (0–10 punkti)" at bounding box center [387, 296] width 394 height 10
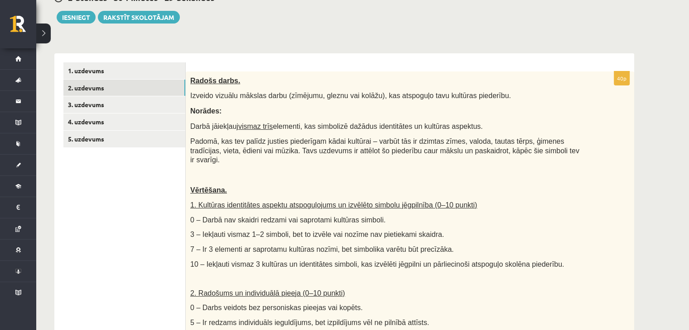
scroll to position [115, 0]
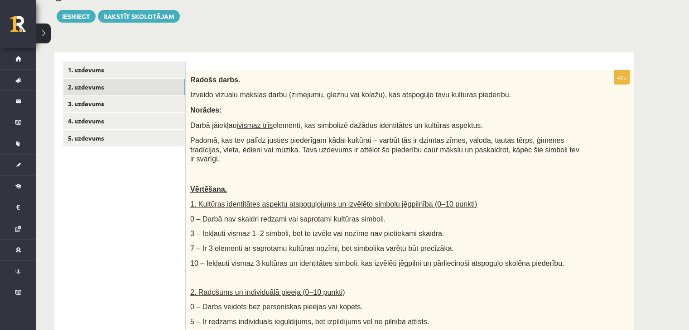
click at [653, 220] on div "**********" at bounding box center [362, 326] width 652 height 812
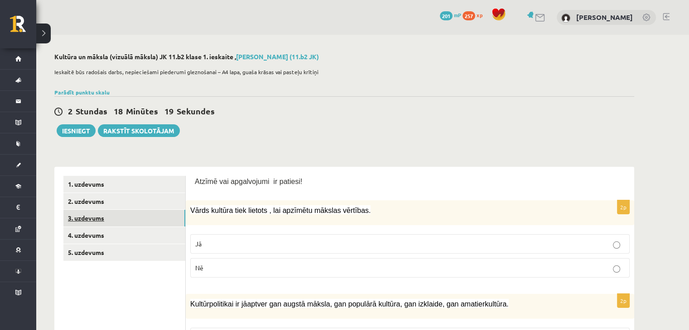
click at [112, 227] on link "3. uzdevums" at bounding box center [124, 218] width 122 height 17
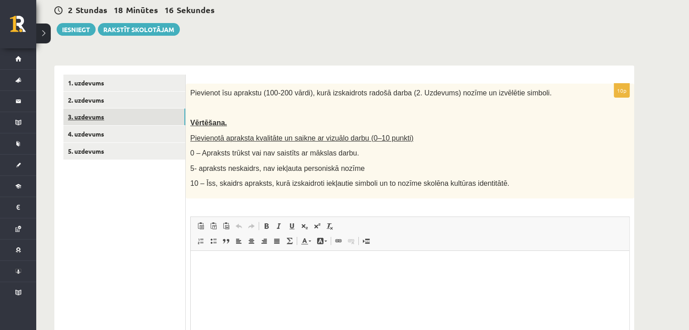
scroll to position [113, 0]
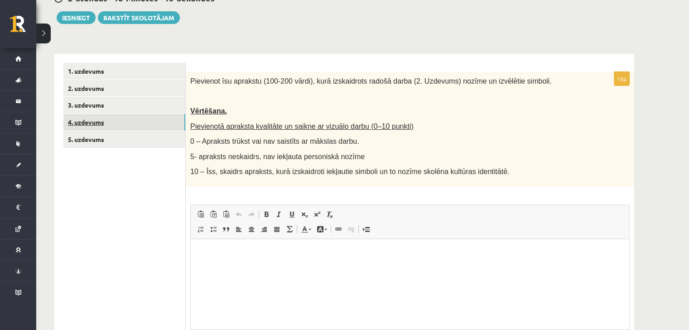
click at [76, 123] on link "4. uzdevums" at bounding box center [124, 122] width 122 height 17
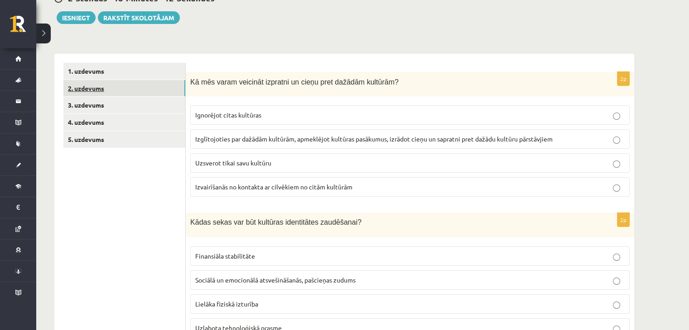
click at [83, 88] on link "2. uzdevums" at bounding box center [124, 88] width 122 height 17
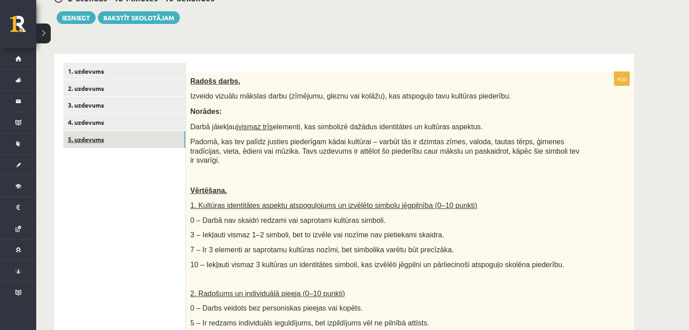
scroll to position [0, 0]
click at [87, 140] on link "5. uzdevums" at bounding box center [124, 139] width 122 height 17
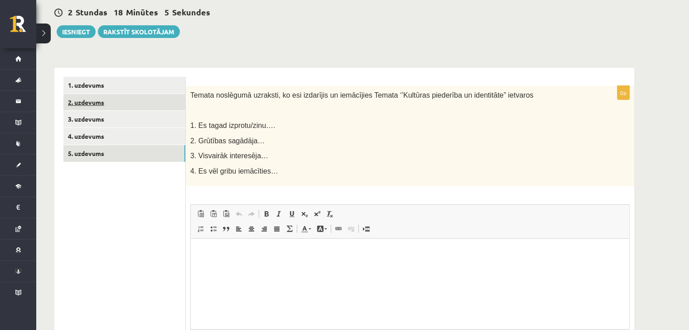
click at [91, 106] on link "2. uzdevums" at bounding box center [124, 102] width 122 height 17
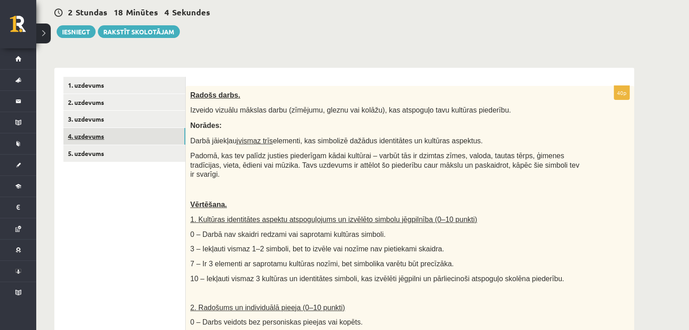
click at [92, 132] on link "4. uzdevums" at bounding box center [124, 136] width 122 height 17
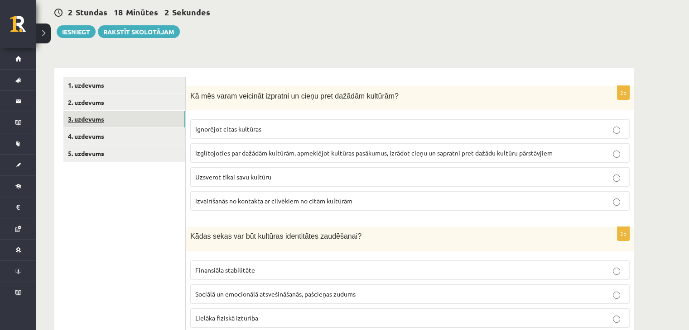
click at [92, 122] on link "3. uzdevums" at bounding box center [124, 119] width 122 height 17
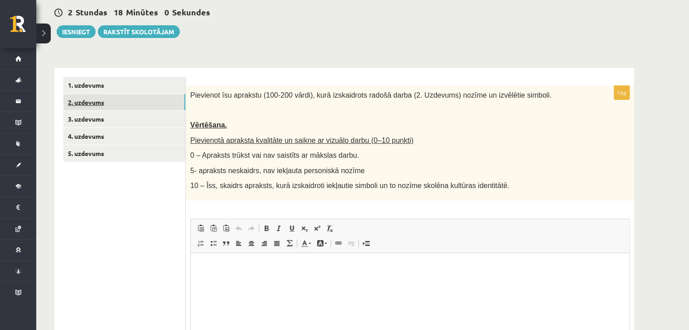
click at [92, 102] on link "2. uzdevums" at bounding box center [124, 102] width 122 height 17
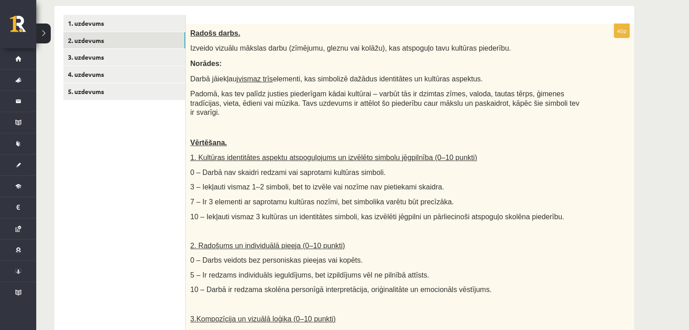
scroll to position [161, 0]
click at [576, 198] on p "7 – Ir 3 elementi ar saprotamu kultūras nozīmi, bet simbolika varētu būt precīz…" at bounding box center [387, 203] width 394 height 10
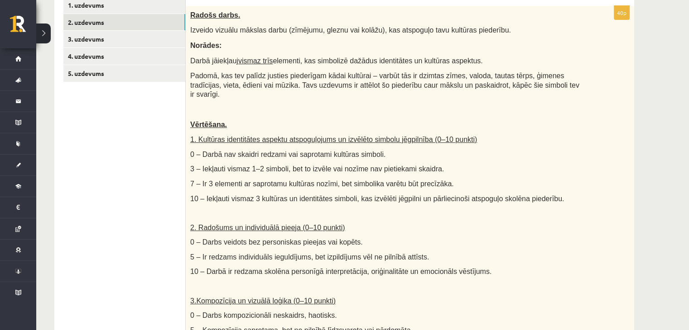
scroll to position [180, 0]
click at [629, 270] on div "Radošs darbs. Izveido vizuālu mākslas darbu (zīmējumu, gleznu vai kolāžu), kas …" at bounding box center [410, 219] width 448 height 428
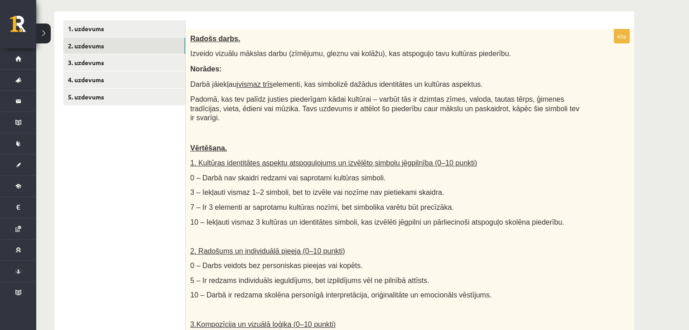
scroll to position [153, 0]
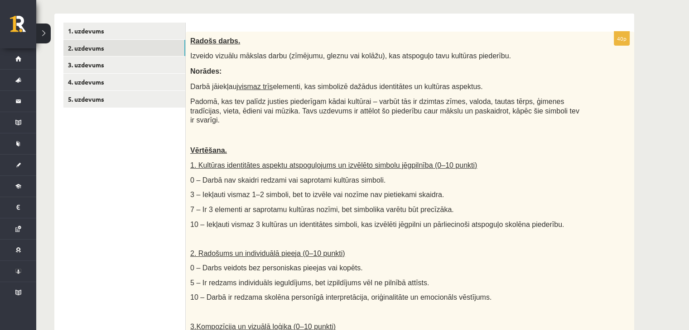
click at [502, 308] on div "Radošs darbs. Izveido vizuālu mākslas darbu (zīmējumu, gleznu vai kolāžu), kas …" at bounding box center [410, 246] width 448 height 428
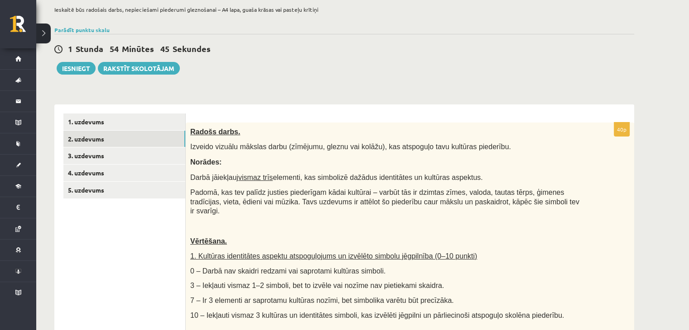
scroll to position [62, 0]
click at [100, 129] on link "1. uzdevums" at bounding box center [124, 122] width 122 height 17
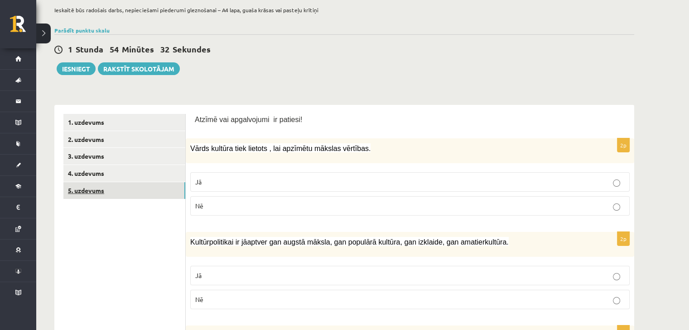
click at [93, 191] on link "5. uzdevums" at bounding box center [124, 190] width 122 height 17
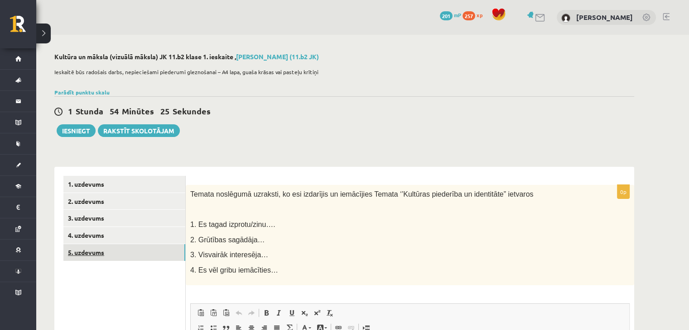
scroll to position [4, 0]
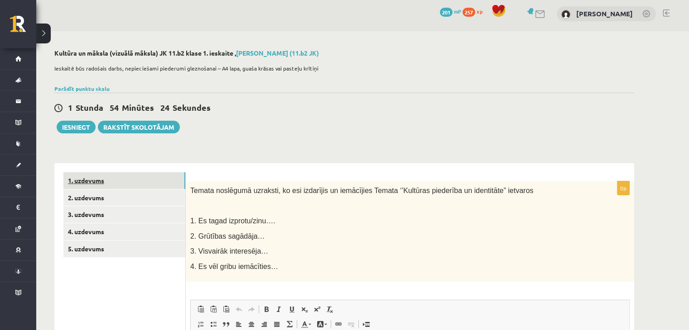
click at [92, 182] on link "1. uzdevums" at bounding box center [124, 180] width 122 height 17
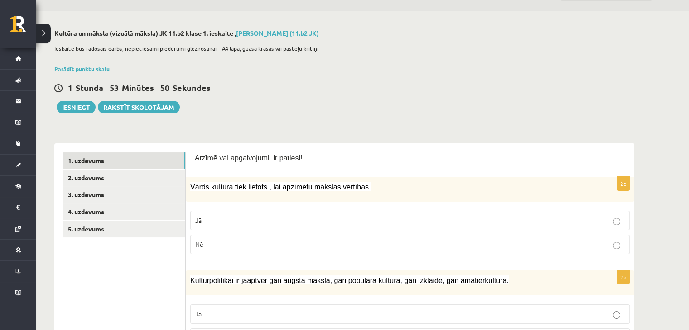
scroll to position [20, 0]
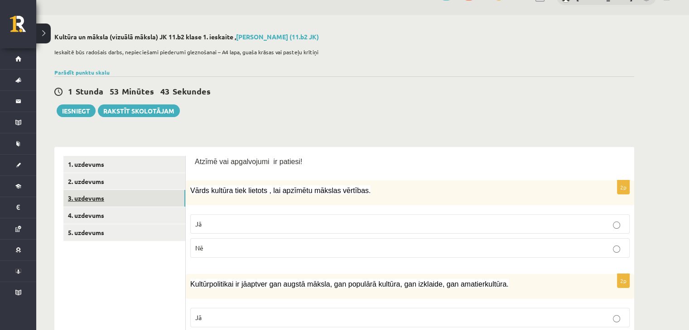
click at [85, 200] on link "3. uzdevums" at bounding box center [124, 198] width 122 height 17
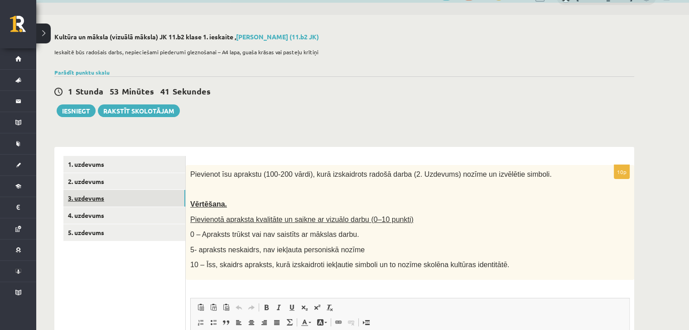
scroll to position [0, 0]
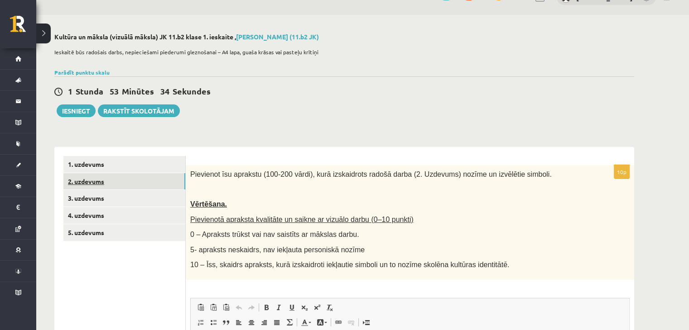
click at [88, 181] on link "2. uzdevums" at bounding box center [124, 181] width 122 height 17
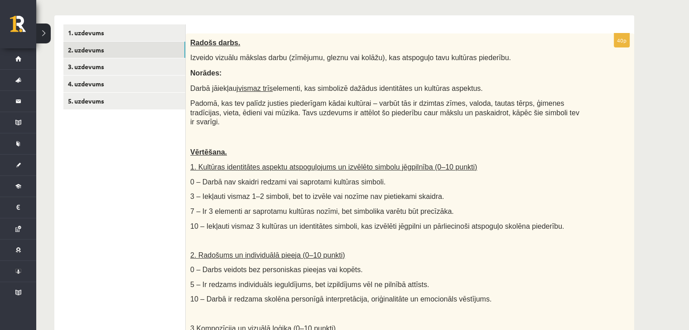
scroll to position [152, 0]
click at [87, 69] on link "3. uzdevums" at bounding box center [124, 66] width 122 height 17
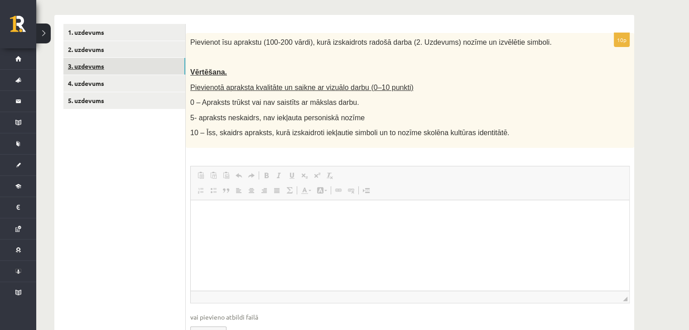
scroll to position [0, 0]
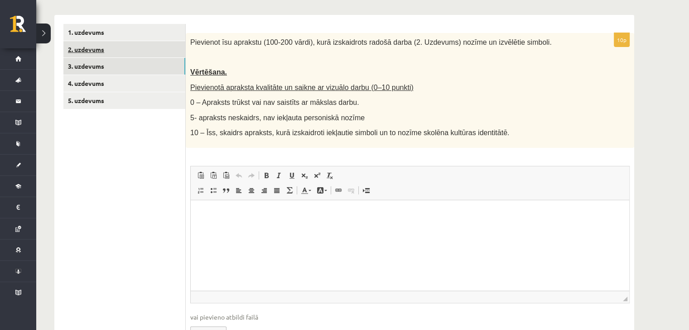
click at [86, 57] on link "2. uzdevums" at bounding box center [124, 49] width 122 height 17
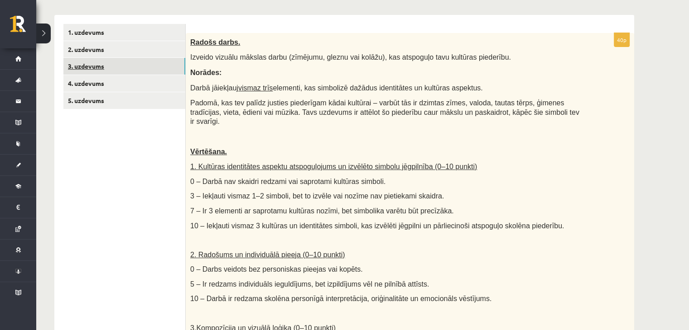
click at [87, 60] on link "3. uzdevums" at bounding box center [124, 66] width 122 height 17
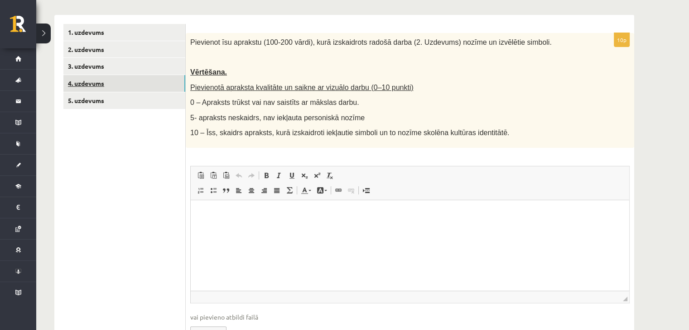
click at [86, 77] on link "4. uzdevums" at bounding box center [124, 83] width 122 height 17
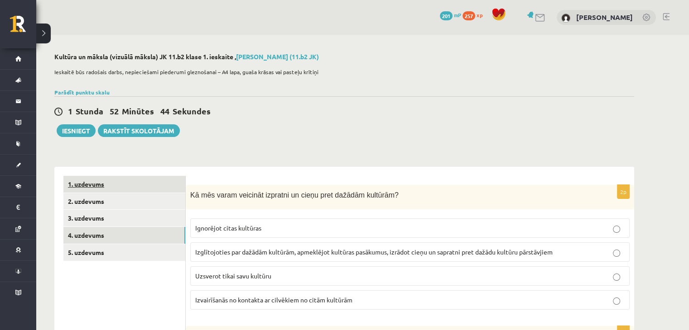
click at [95, 182] on link "1. uzdevums" at bounding box center [124, 184] width 122 height 17
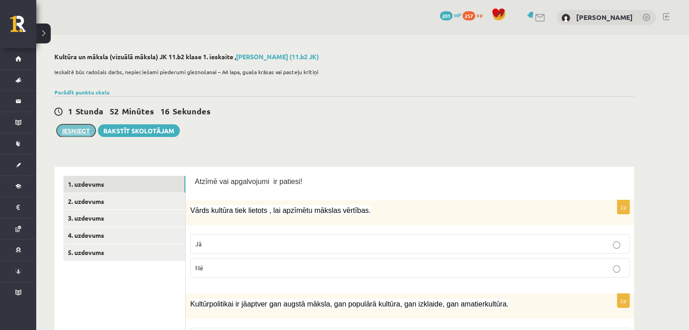
click at [90, 131] on button "Iesniegt" at bounding box center [76, 130] width 39 height 13
click at [91, 133] on button "Iesniegt" at bounding box center [76, 130] width 39 height 13
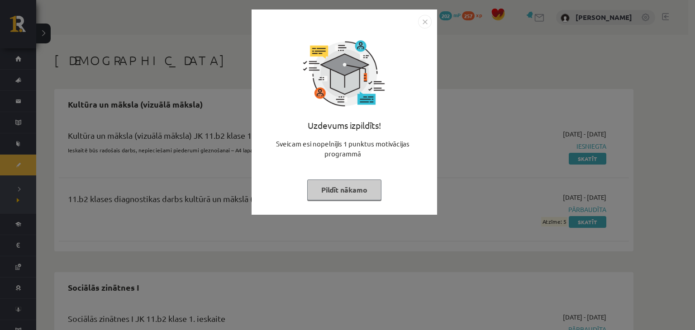
click at [428, 24] on img "Close" at bounding box center [425, 22] width 14 height 14
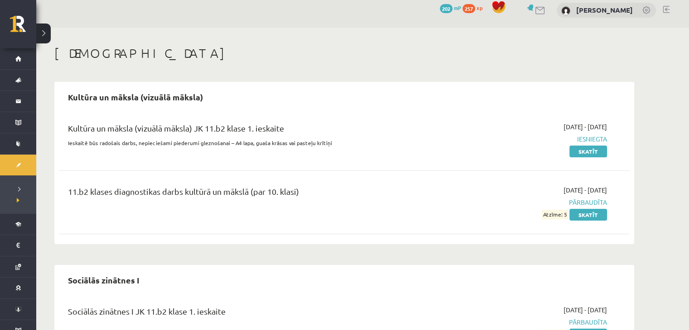
scroll to position [11, 0]
